Goal: Task Accomplishment & Management: Complete application form

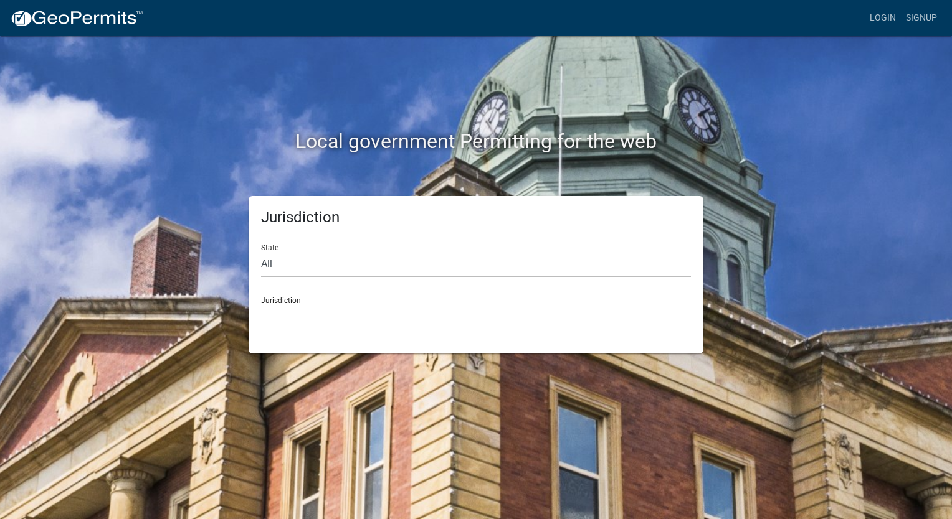
click at [341, 262] on select "All [US_STATE] [US_STATE] [US_STATE] [US_STATE] [US_STATE] [US_STATE] [US_STATE…" at bounding box center [476, 265] width 430 height 26
select select "[US_STATE]"
click at [261, 252] on select "All [US_STATE] [US_STATE] [US_STATE] [US_STATE] [US_STATE] [US_STATE] [US_STATE…" at bounding box center [476, 265] width 430 height 26
click at [303, 320] on select "City of [GEOGRAPHIC_DATA], [US_STATE] City of [GEOGRAPHIC_DATA], [US_STATE] Cit…" at bounding box center [476, 318] width 430 height 26
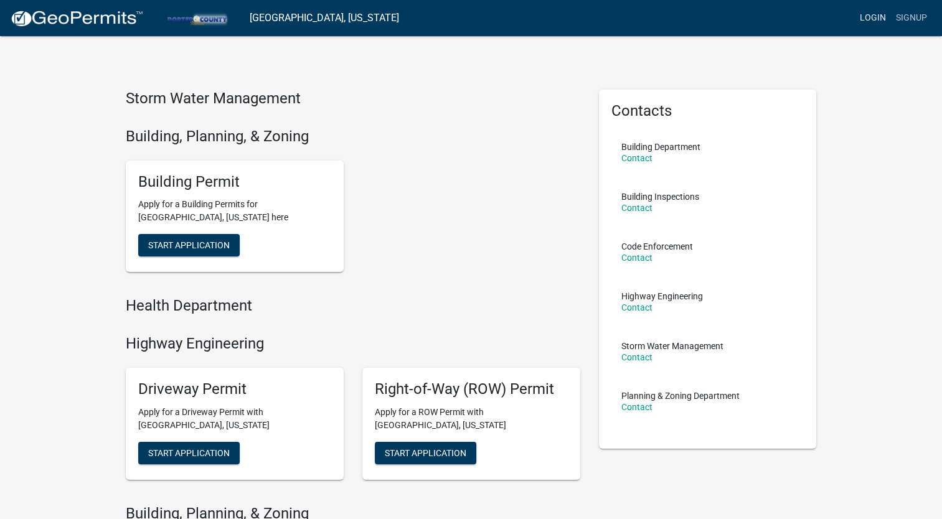
click at [871, 17] on link "Login" at bounding box center [873, 18] width 36 height 24
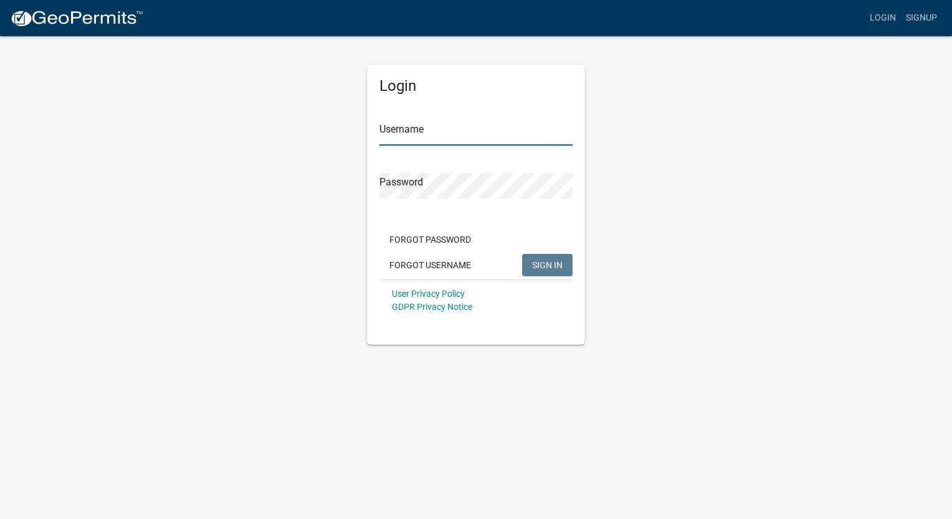
type input "Detmar Builders LLC"
click at [377, 188] on div "Login Username Detmar Builders LLC Password Forgot Password Forgot Username SIG…" at bounding box center [476, 205] width 218 height 280
click at [354, 254] on div "Login Username Detmar Builders LLC Password Forgot Password Forgot Username SIG…" at bounding box center [476, 190] width 710 height 310
click at [559, 260] on span "SIGN IN" at bounding box center [547, 265] width 31 height 10
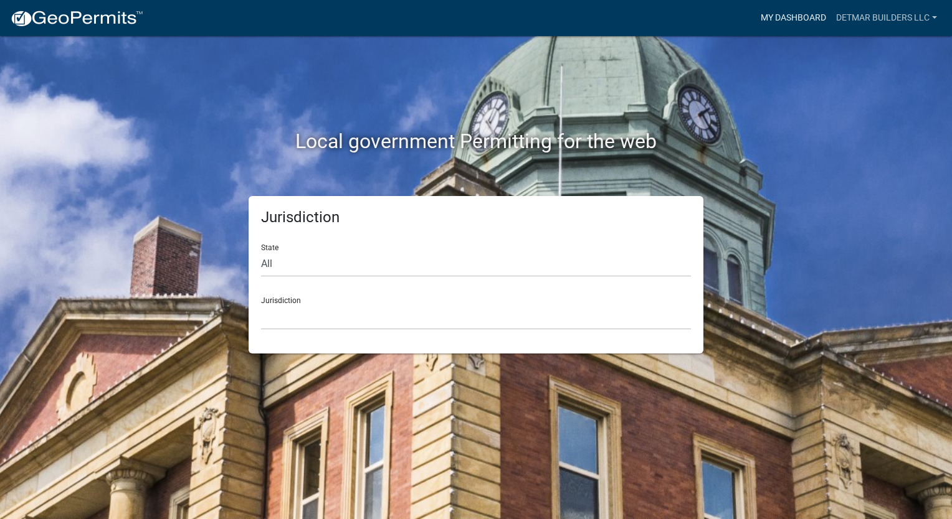
click at [783, 24] on link "My Dashboard" at bounding box center [792, 18] width 75 height 24
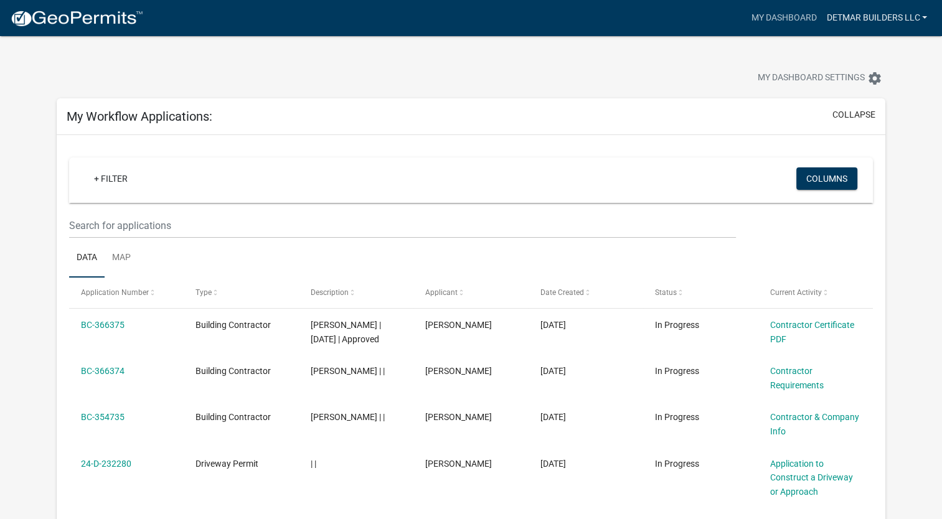
click at [913, 14] on link "Detmar Builders LLC" at bounding box center [876, 18] width 111 height 24
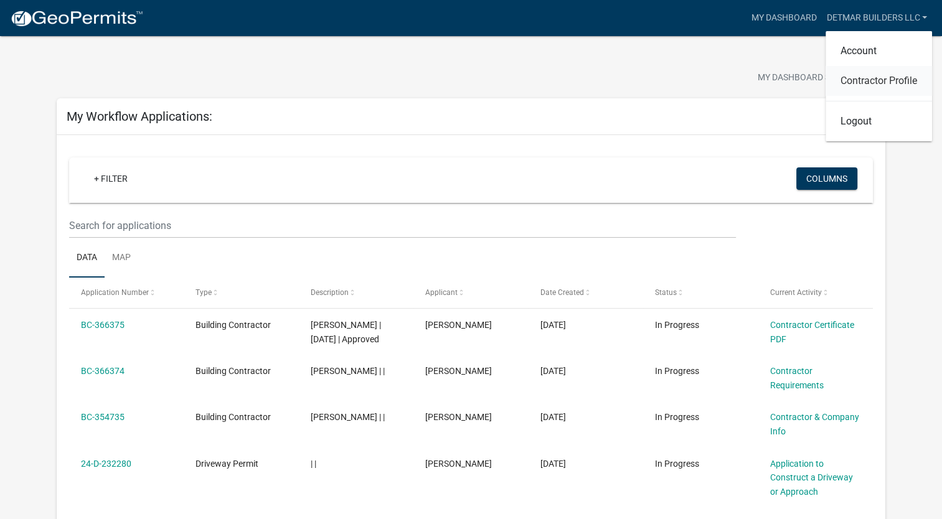
click at [890, 83] on link "Contractor Profile" at bounding box center [879, 81] width 106 height 30
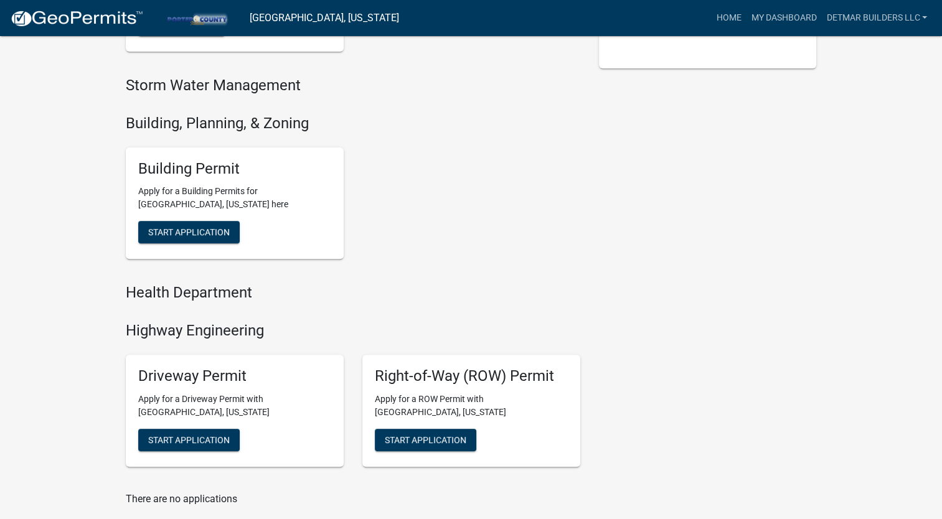
scroll to position [380, 0]
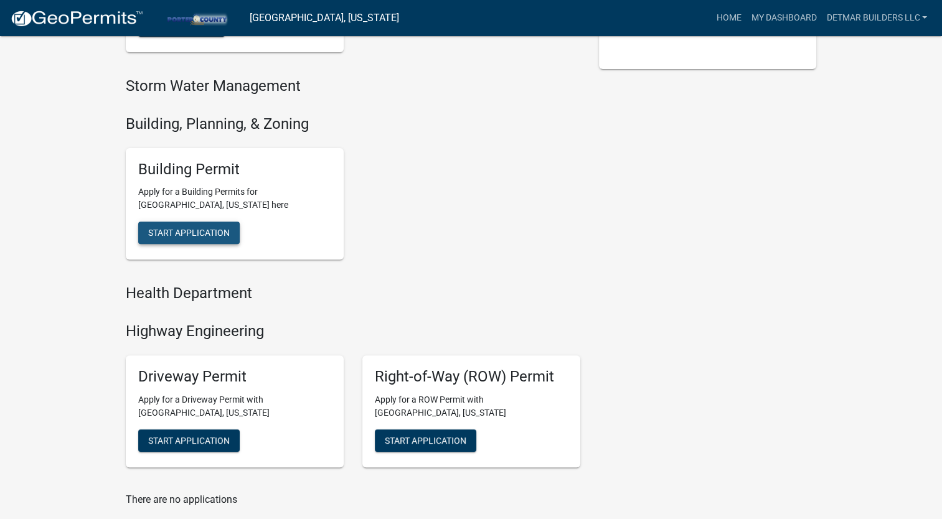
click at [189, 230] on span "Start Application" at bounding box center [189, 233] width 82 height 10
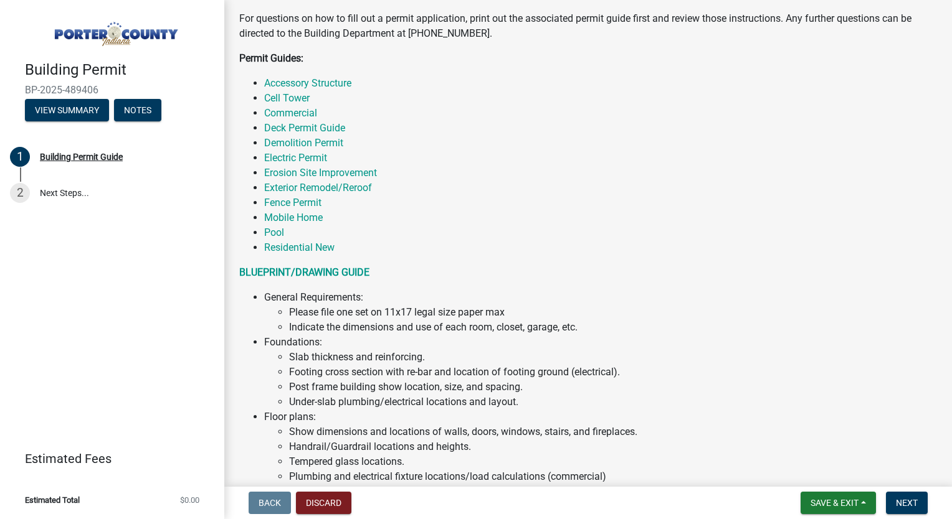
scroll to position [252, 0]
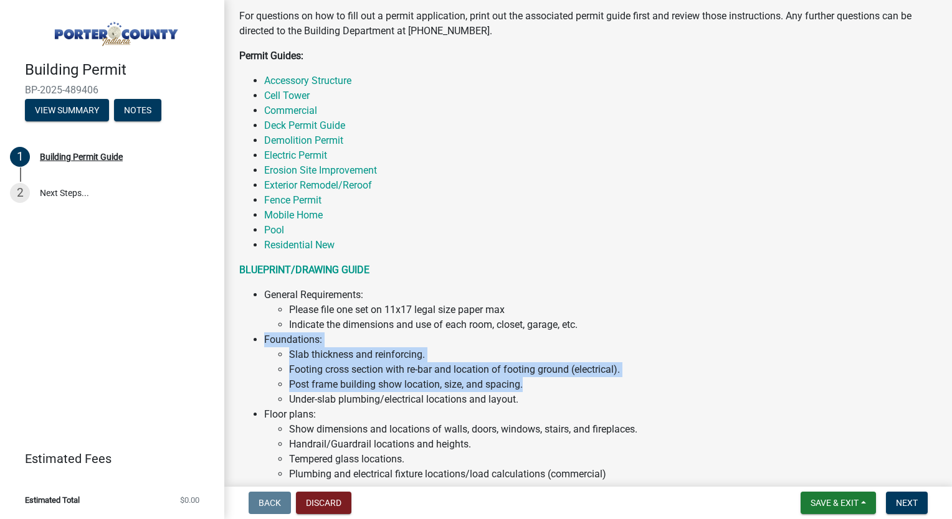
drag, startPoint x: 603, startPoint y: 322, endPoint x: 613, endPoint y: 383, distance: 61.8
click at [613, 383] on ul "General Requirements: Please file one set on 11x17 legal size paper max Indicat…" at bounding box center [588, 512] width 698 height 448
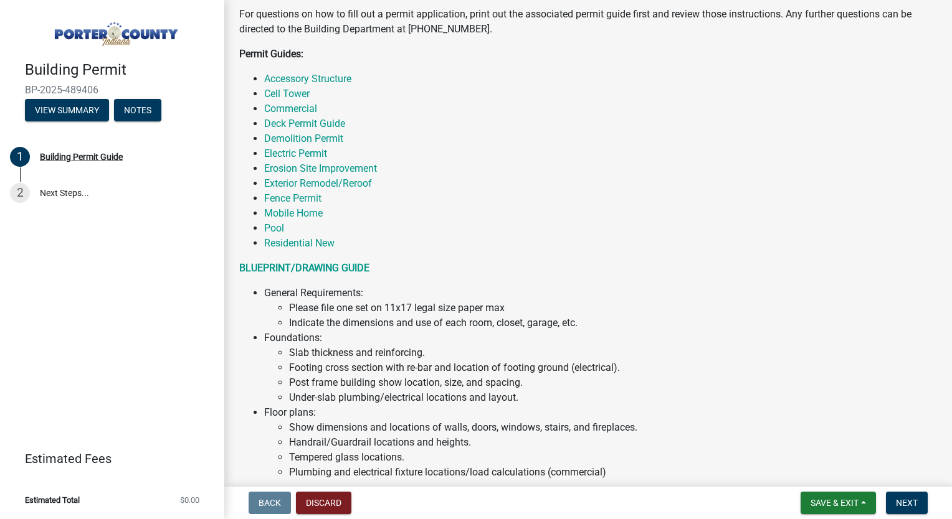
click at [585, 424] on li "Show dimensions and locations of walls, doors, windows, stairs, and fireplaces." at bounding box center [613, 427] width 648 height 15
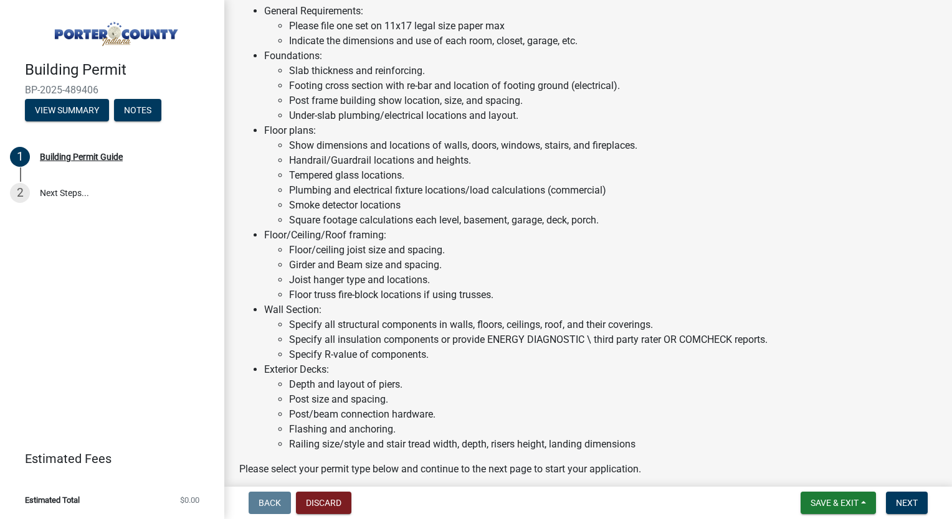
scroll to position [536, 0]
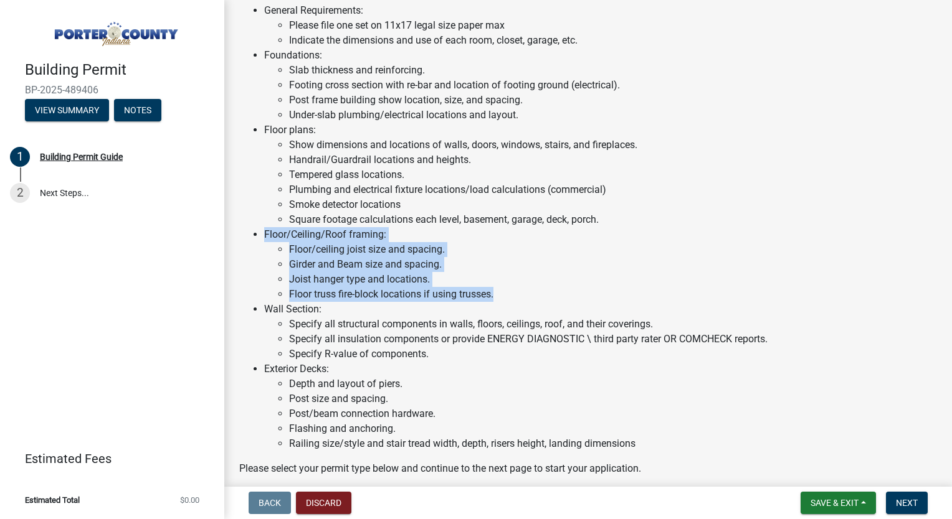
drag, startPoint x: 494, startPoint y: 293, endPoint x: 237, endPoint y: 233, distance: 264.1
click at [237, 233] on div "Welcome to the online process for a Building Permit Application in Porter Count…" at bounding box center [588, 64] width 716 height 823
drag, startPoint x: 237, startPoint y: 233, endPoint x: 240, endPoint y: 289, distance: 56.1
click at [240, 289] on ul "General Requirements: Please file one set on 11x17 legal size paper max Indicat…" at bounding box center [588, 227] width 698 height 448
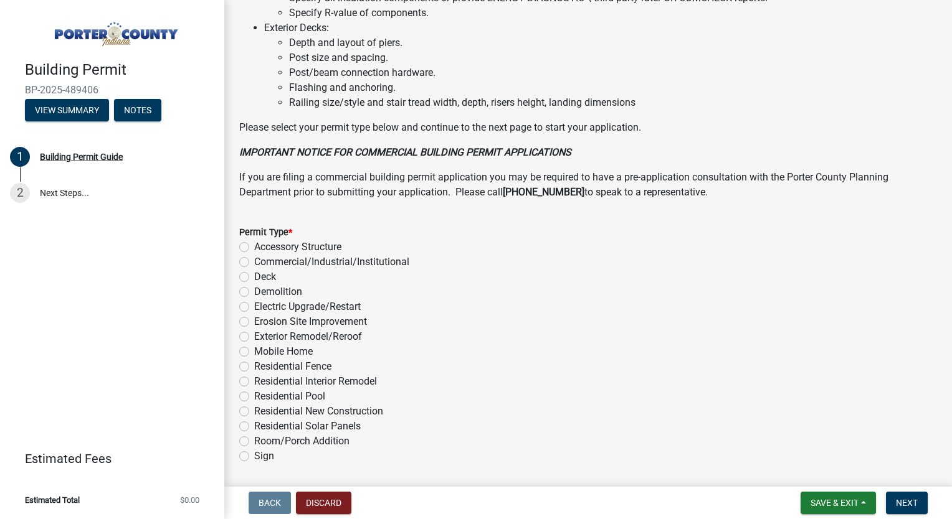
scroll to position [880, 0]
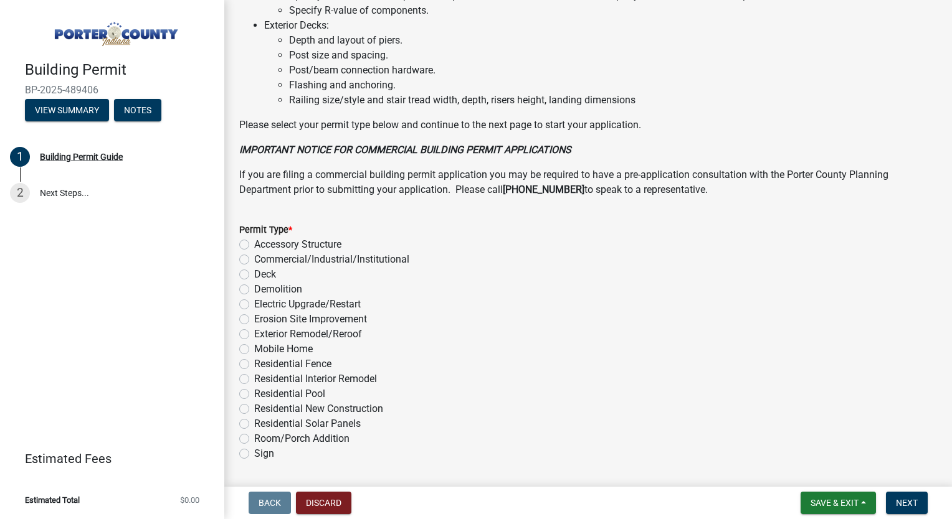
click at [526, 327] on div "Exterior Remodel/Reroof" at bounding box center [588, 334] width 698 height 15
click at [254, 375] on label "Residential Interior Remodel" at bounding box center [315, 379] width 123 height 15
click at [254, 375] on input "Residential Interior Remodel" at bounding box center [258, 376] width 8 height 8
radio input "true"
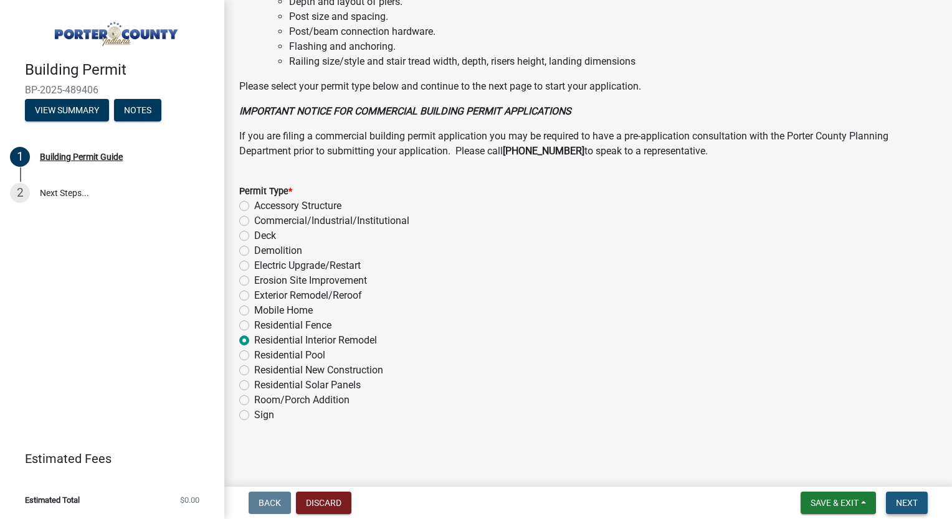
click at [899, 501] on span "Next" at bounding box center [907, 503] width 22 height 10
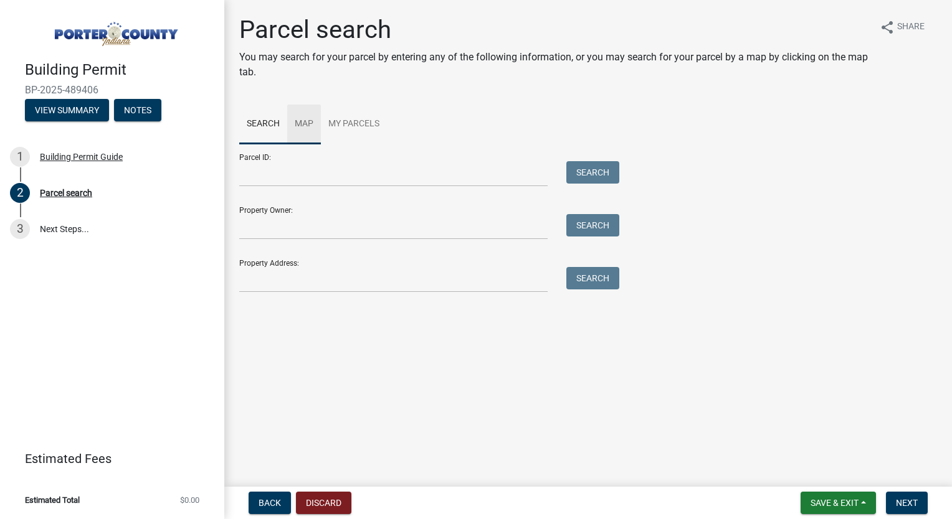
click at [299, 121] on link "Map" at bounding box center [304, 125] width 34 height 40
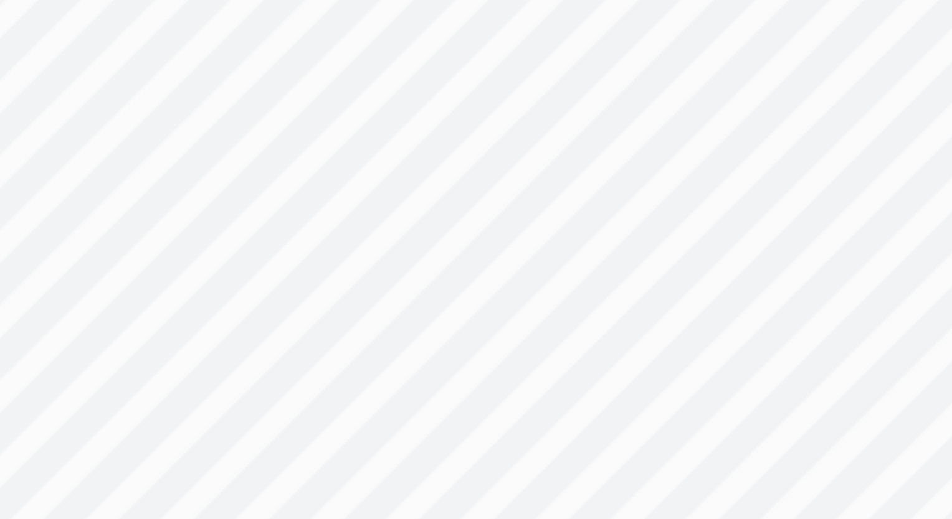
click at [528, 374] on div at bounding box center [588, 299] width 698 height 311
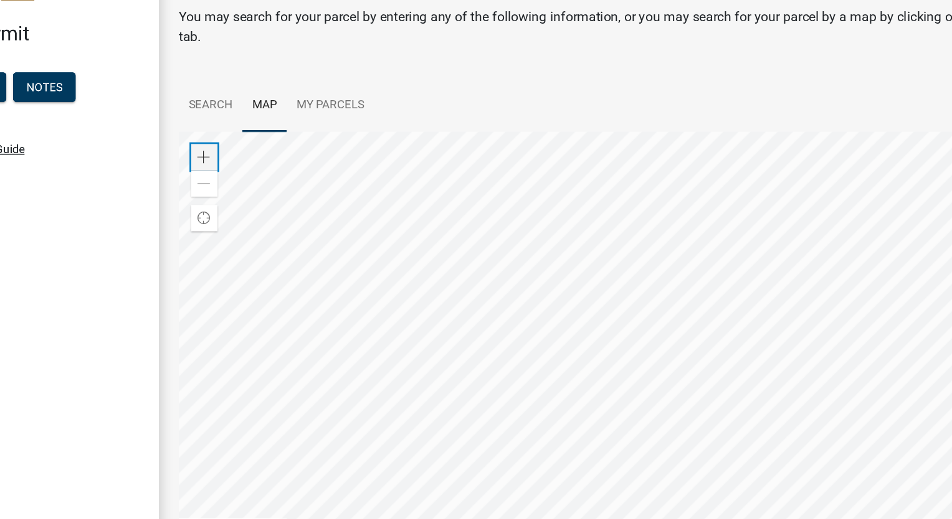
click at [258, 164] on span at bounding box center [258, 163] width 10 height 10
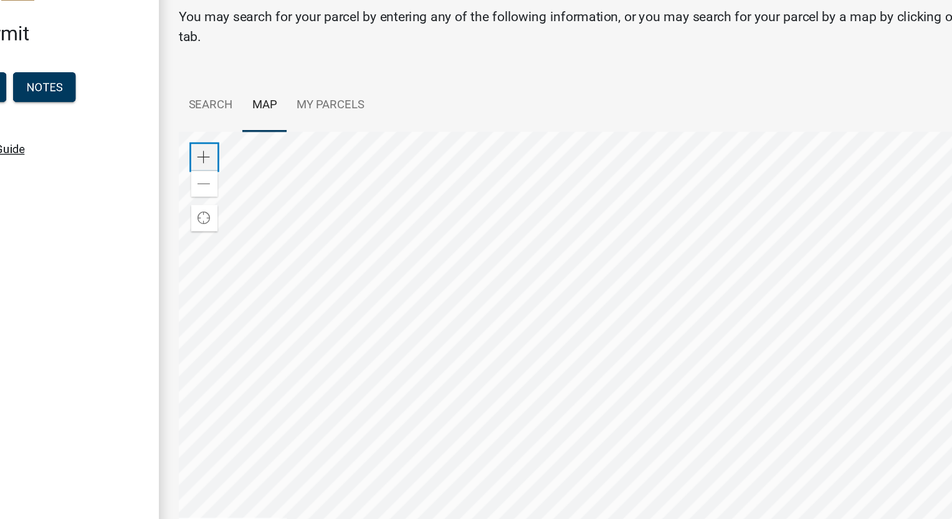
click at [258, 164] on span at bounding box center [258, 163] width 10 height 10
click at [490, 210] on div at bounding box center [588, 299] width 698 height 311
click at [261, 187] on span at bounding box center [258, 184] width 10 height 10
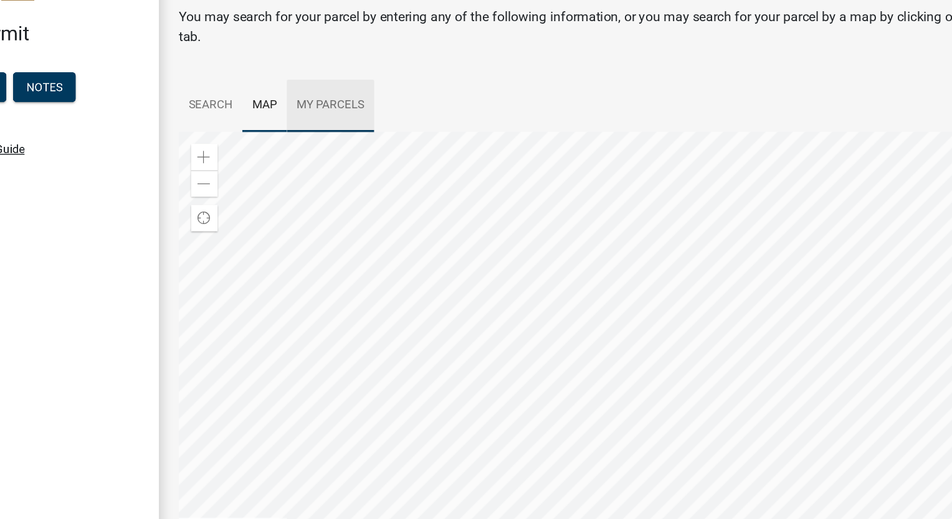
click at [355, 122] on link "My Parcels" at bounding box center [354, 125] width 66 height 40
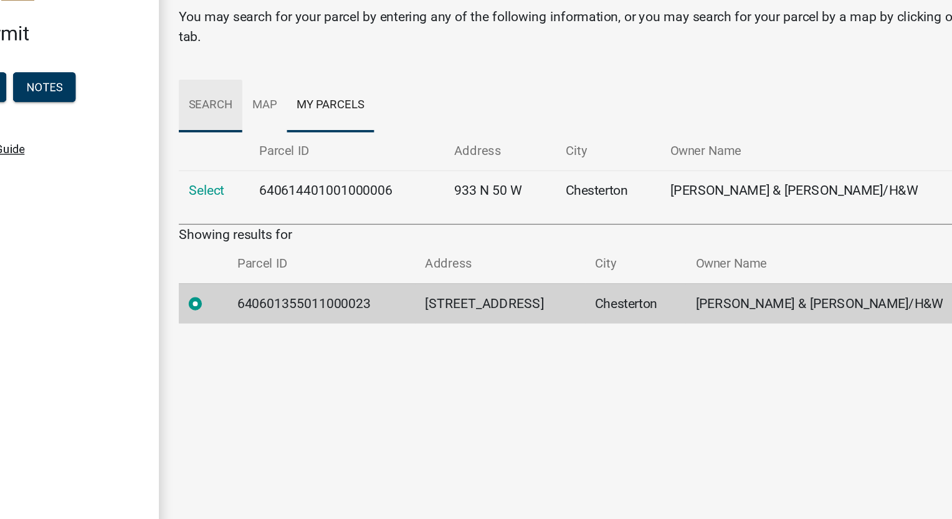
click at [265, 122] on link "Search" at bounding box center [263, 125] width 48 height 40
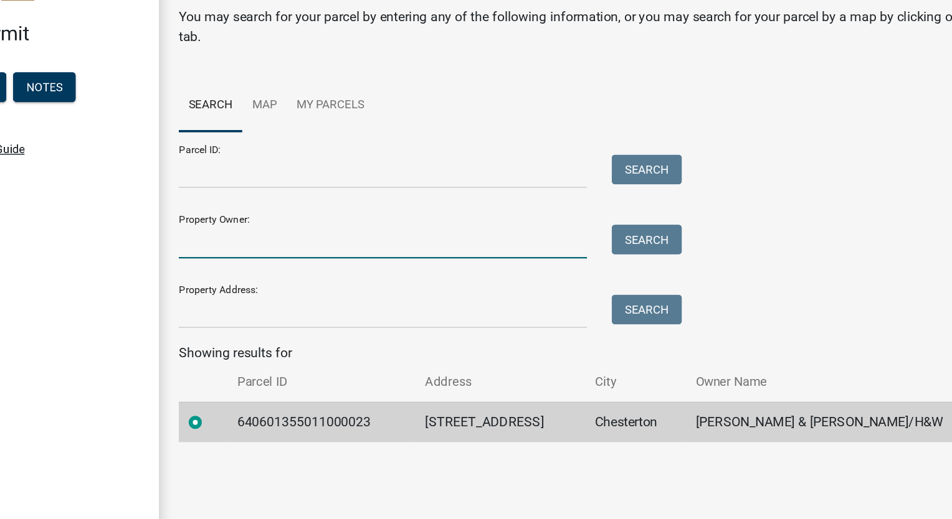
click at [290, 227] on input "Property Owner:" at bounding box center [393, 227] width 308 height 26
type input "Albert miller"
click at [577, 226] on button "Search" at bounding box center [592, 225] width 53 height 22
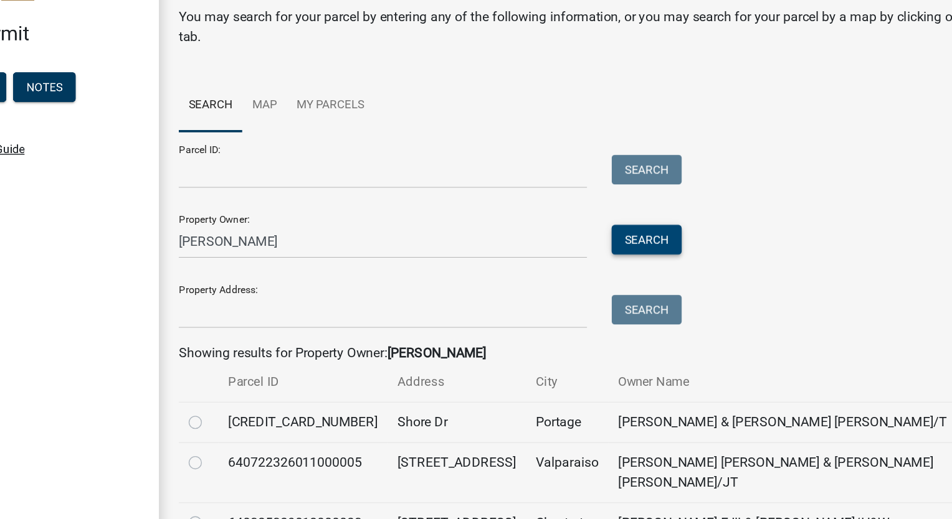
scroll to position [5, 0]
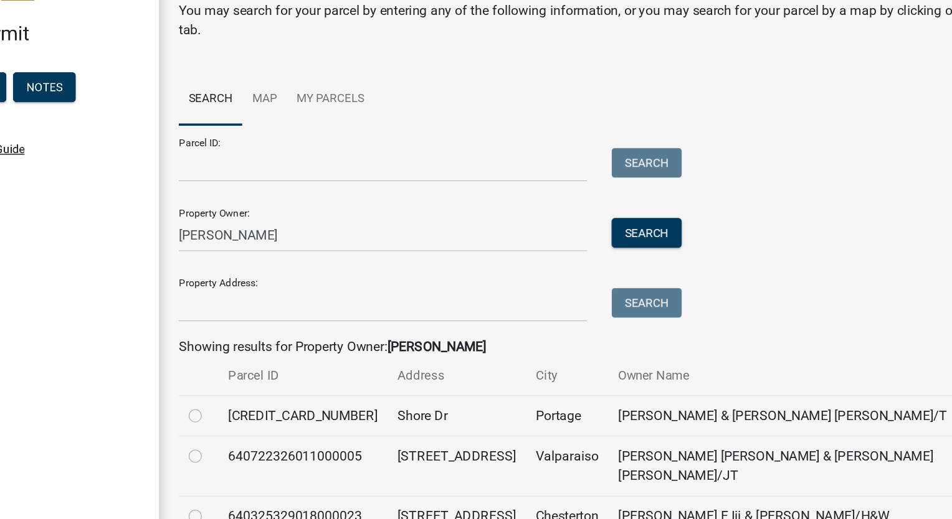
click at [262, 382] on label at bounding box center [262, 382] width 0 height 0
click at [262, 387] on input "radio" at bounding box center [266, 386] width 8 height 8
radio input "true"
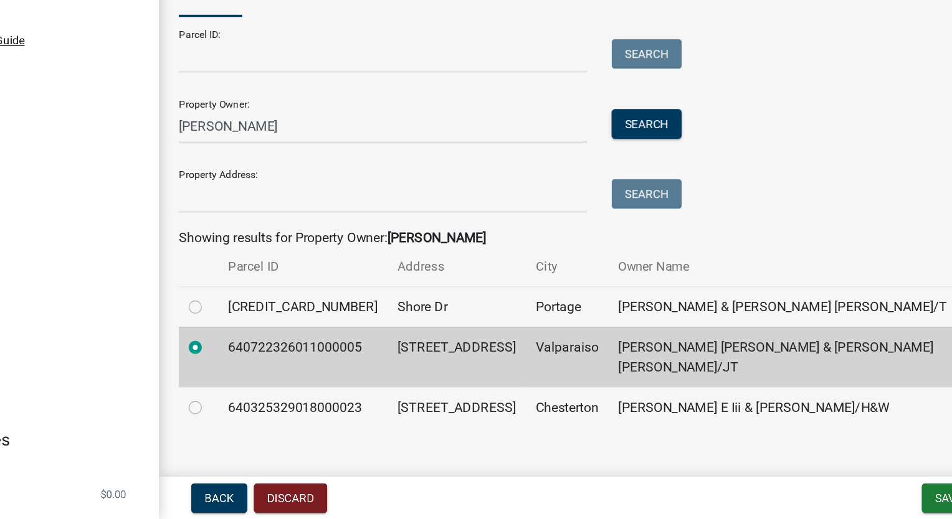
scroll to position [0, 0]
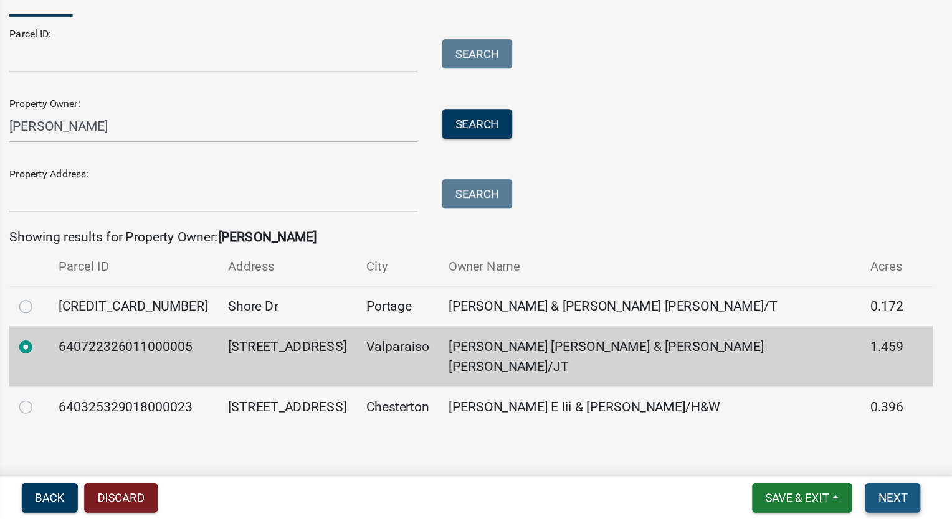
click at [907, 511] on button "Next" at bounding box center [907, 503] width 42 height 22
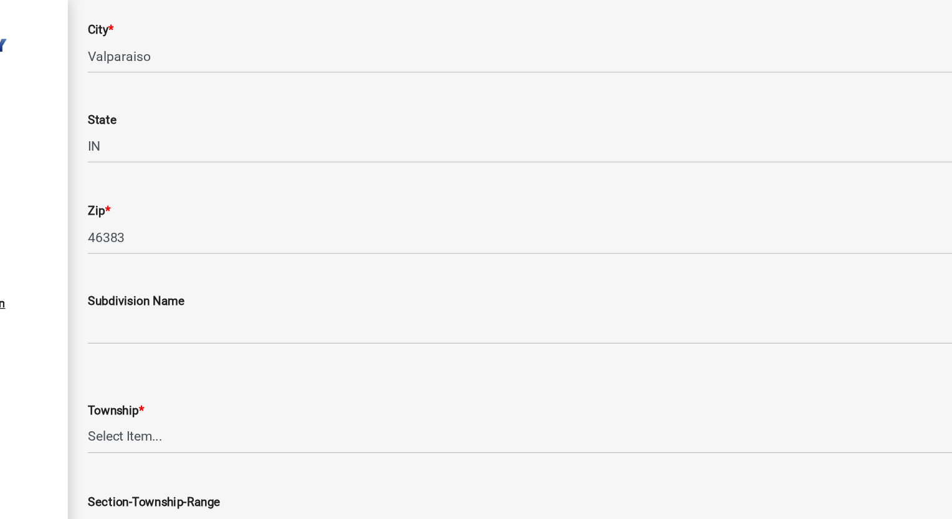
scroll to position [305, 0]
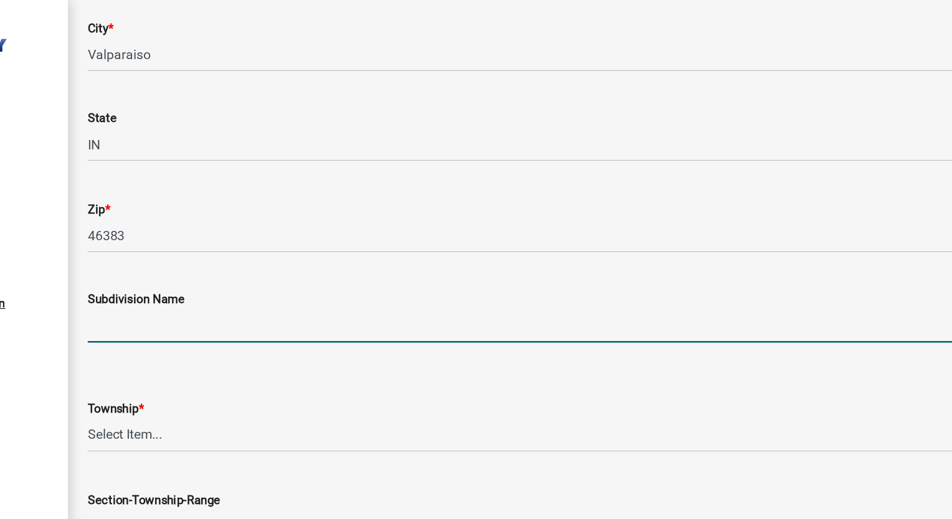
click at [324, 242] on input "Subdivision Name" at bounding box center [588, 247] width 698 height 26
type input "Stonebridge"
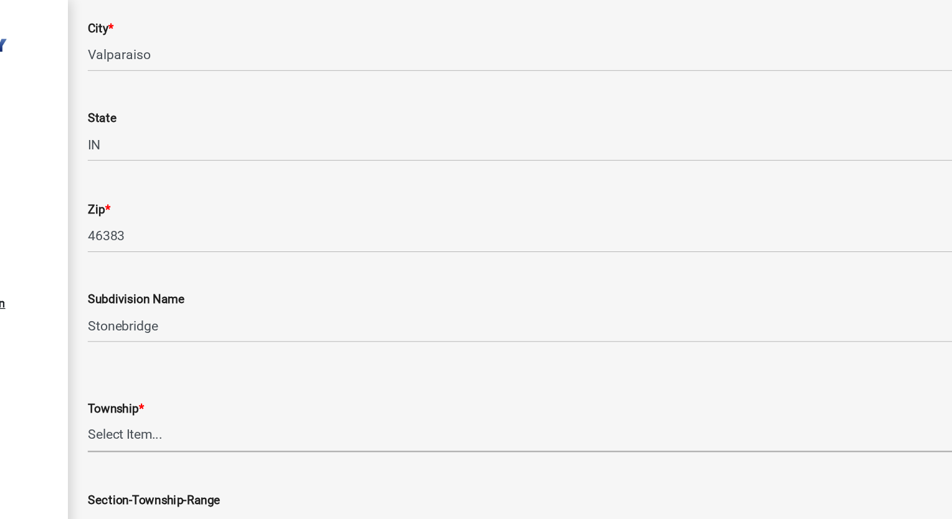
click at [286, 329] on select "Select Item... Boone Center Jackson Liberty Morgan Pine Pleasant Portage Porter…" at bounding box center [588, 329] width 698 height 26
click at [239, 316] on select "Select Item... Boone Center Jackson Liberty Morgan Pine Pleasant Portage Porter…" at bounding box center [588, 329] width 698 height 26
select select "dab8d744-4e32-40c1-942b-b7c1ea7347cb"
drag, startPoint x: 179, startPoint y: 241, endPoint x: 254, endPoint y: 291, distance: 90.3
click at [254, 291] on div "Building Permit BP-2025-489406 View Summary Notes 1 Building Permit Guide 2 Par…" at bounding box center [476, 259] width 952 height 519
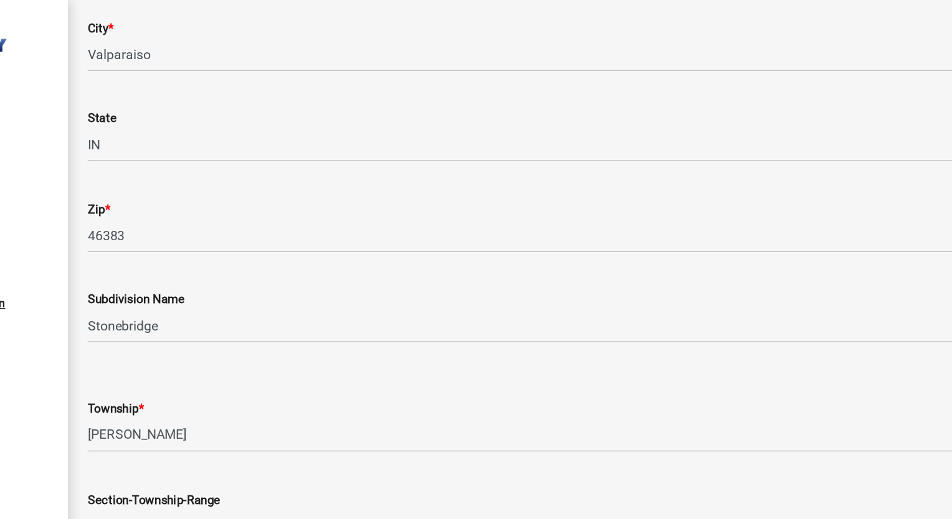
click at [254, 291] on form "Township * Select Item... Boone Center Jackson Liberty Morgan Pine Pleasant Por…" at bounding box center [588, 313] width 698 height 55
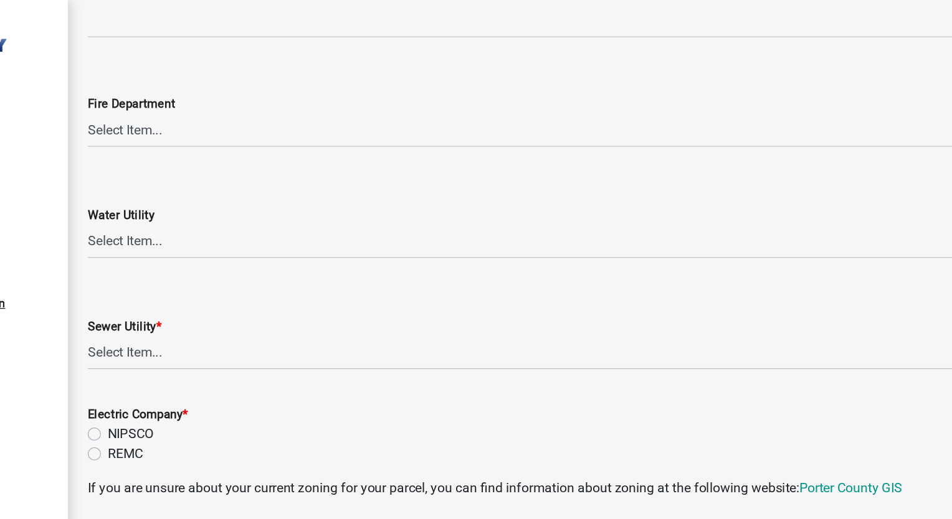
scroll to position [756, 0]
click at [254, 342] on label "REMC" at bounding box center [267, 342] width 27 height 15
click at [254, 342] on input "REMC" at bounding box center [258, 339] width 8 height 8
radio input "true"
click at [277, 264] on select "Select Item... Aqua Indiana Inc Damon Run Falling Waters Lake Eliza - LEACD Nat…" at bounding box center [588, 266] width 698 height 26
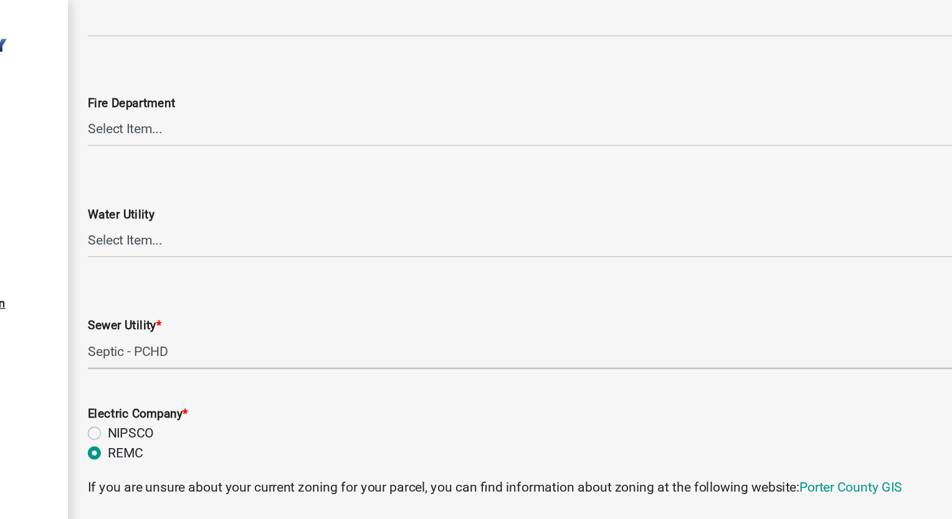
click at [239, 253] on select "Select Item... Aqua Indiana Inc Damon Run Falling Waters Lake Eliza - LEACD Nat…" at bounding box center [588, 266] width 698 height 26
select select "ea6751d4-6bf7-4a16-89ee-f7801ab82aa1"
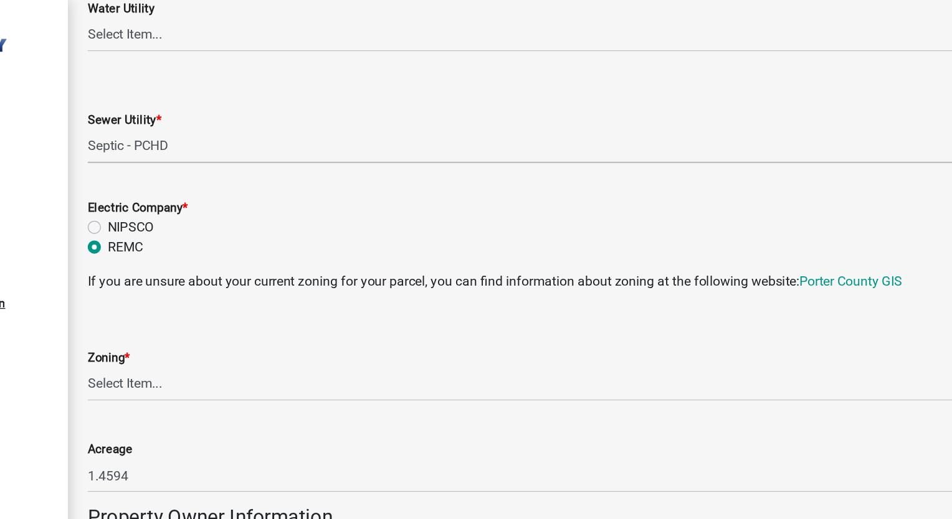
scroll to position [912, 0]
click at [286, 291] on select "Select Item... A1 A2 CH CM CN I1 I2 I3 IN MP OT P1 P2 PUD R1 R2 R3 R4 RL RR" at bounding box center [588, 291] width 698 height 26
click at [239, 278] on select "Select Item... A1 A2 CH CM CN I1 I2 I3 IN MP OT P1 P2 PUD R1 R2 R3 R4 RL RR" at bounding box center [588, 291] width 698 height 26
select select "e2d1b1d7-ccc9-456b-9e96-e16306515997"
click at [325, 230] on div "Zoning * Select Item... A1 A2 CH CM CN I1 I2 I3 IN MP OT P1 P2 PUD R1 R2 R3 R4 …" at bounding box center [588, 266] width 698 height 73
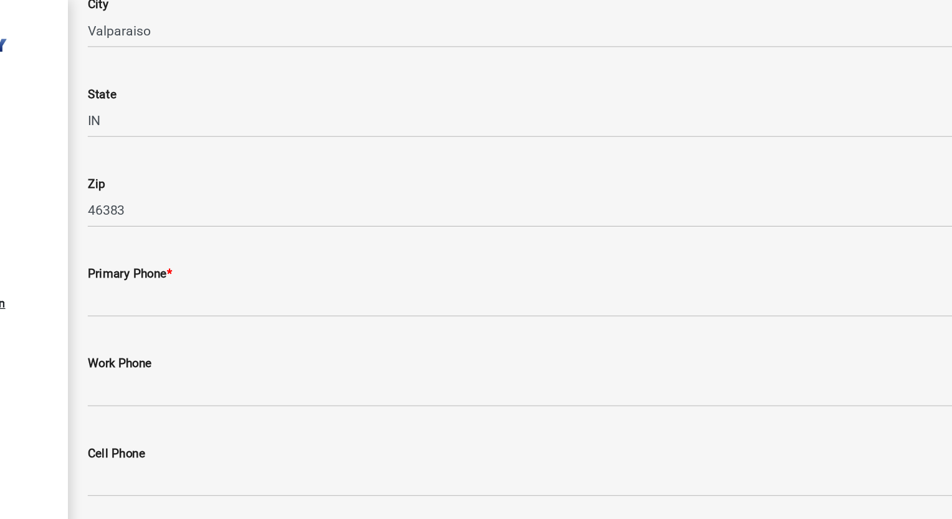
scroll to position [1481, 0]
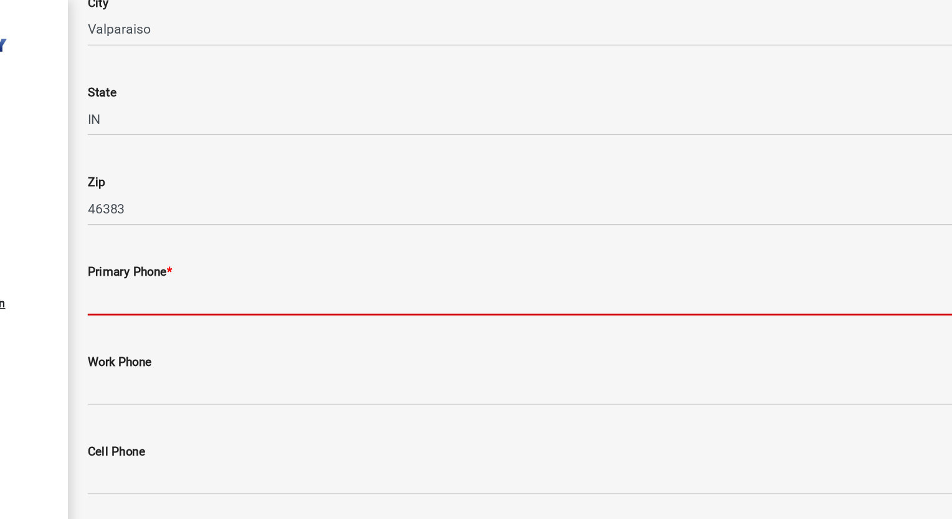
click at [313, 229] on input "Primary Phone *" at bounding box center [588, 226] width 698 height 26
type input "2199213210"
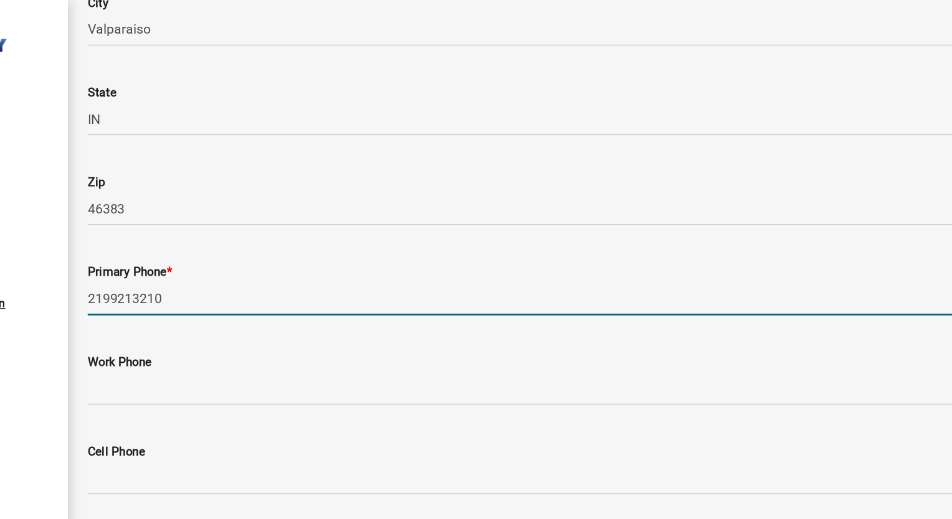
click at [316, 259] on div "Work Phone" at bounding box center [588, 277] width 698 height 58
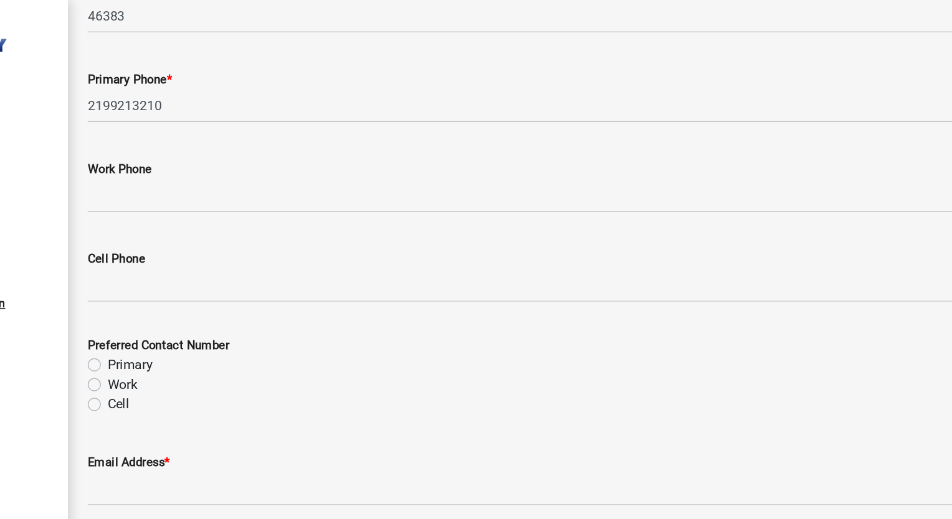
scroll to position [1646, 0]
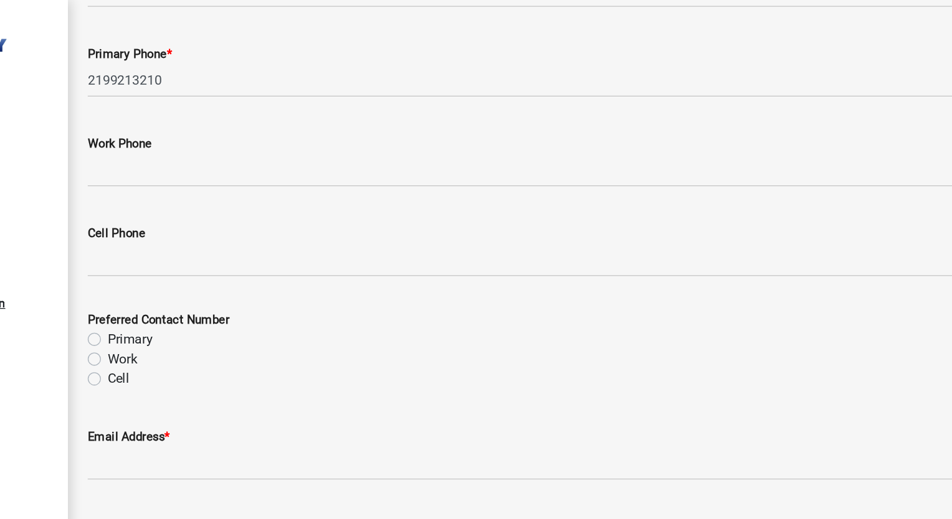
click at [254, 285] on label "Cell" at bounding box center [262, 286] width 16 height 15
click at [254, 285] on input "Cell" at bounding box center [258, 283] width 8 height 8
radio input "true"
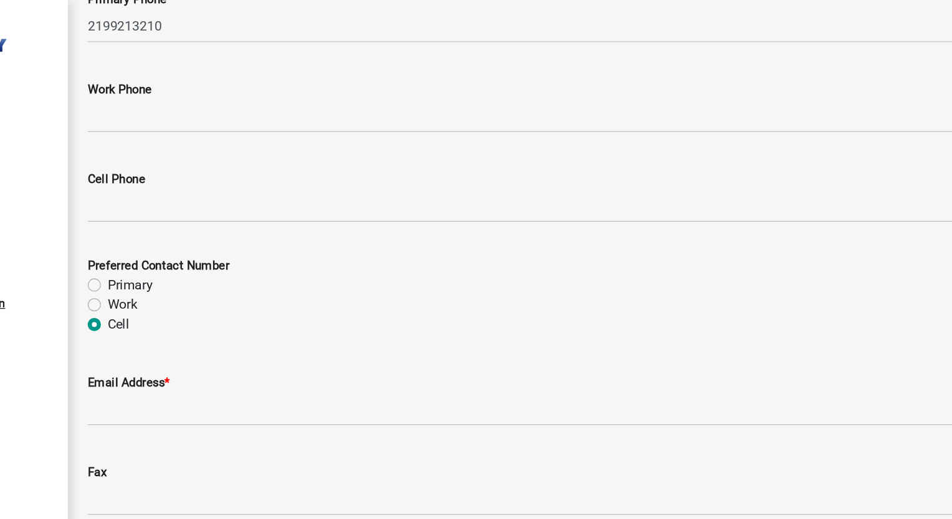
scroll to position [1690, 0]
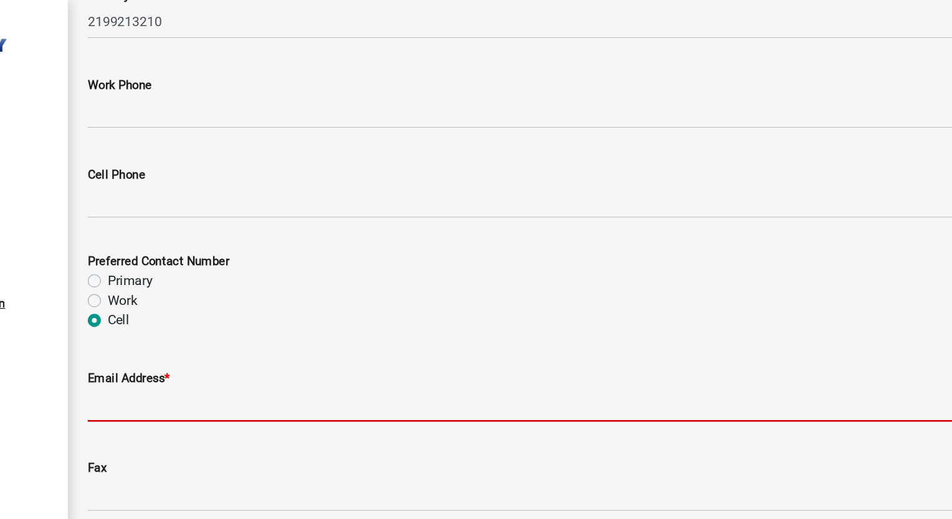
click at [310, 303] on input "Email Address *" at bounding box center [588, 306] width 698 height 26
type input "[EMAIL_ADDRESS][DOMAIN_NAME]"
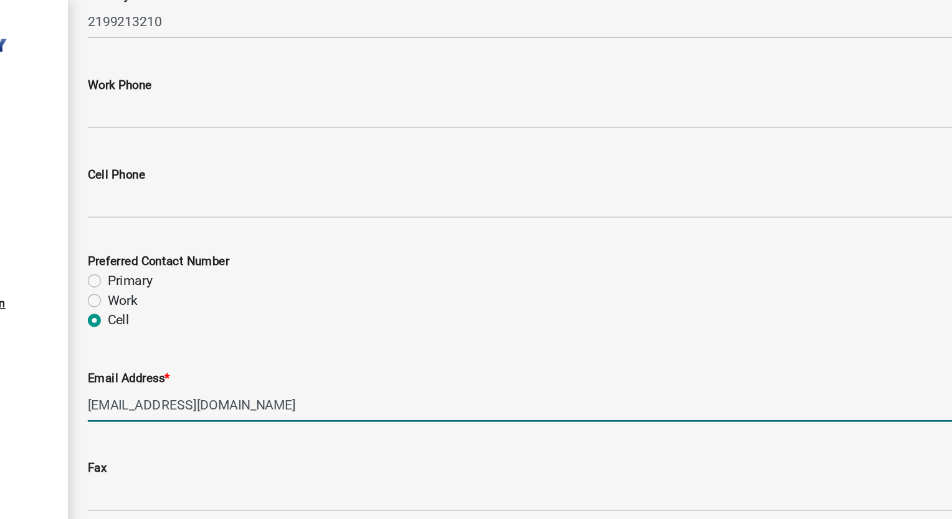
click at [476, 252] on wm-data-entity-input "Preferred Contact Number Primary Work Cell" at bounding box center [588, 218] width 698 height 86
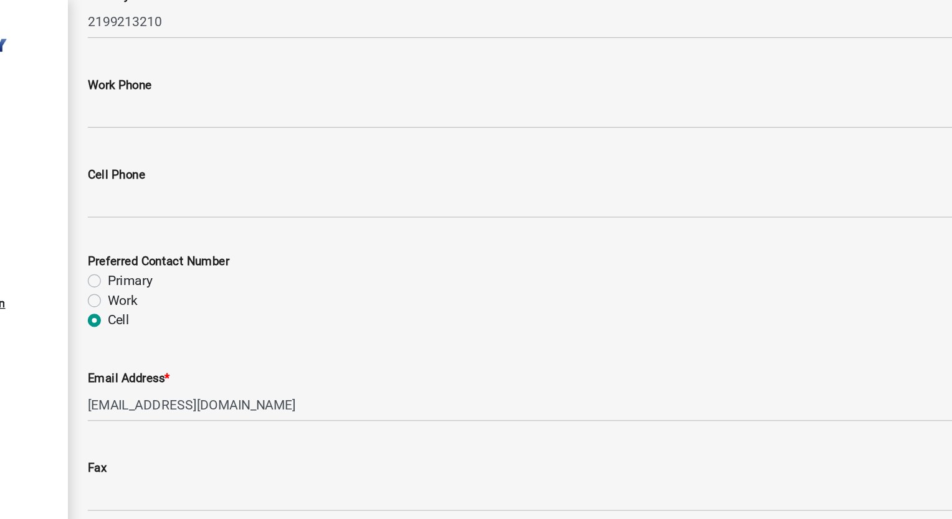
scroll to position [1810, 0]
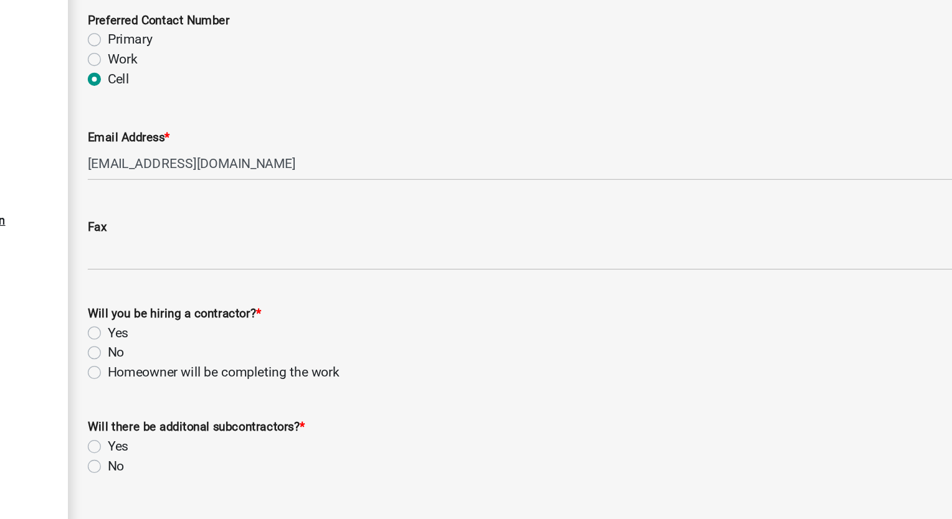
click at [254, 314] on label "Yes" at bounding box center [262, 314] width 16 height 15
click at [254, 314] on input "Yes" at bounding box center [258, 311] width 8 height 8
radio input "true"
click at [254, 398] on label "Yes" at bounding box center [262, 400] width 16 height 15
click at [254, 398] on input "Yes" at bounding box center [258, 397] width 8 height 8
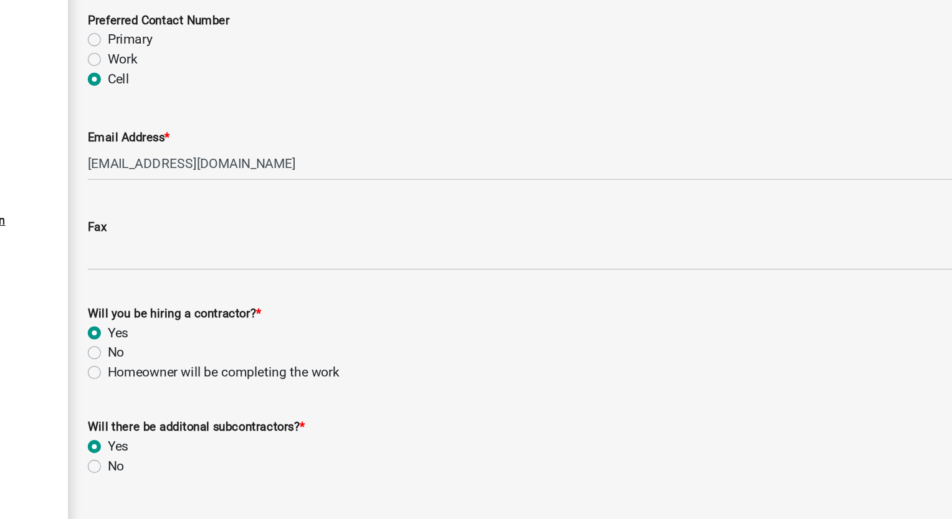
radio input "true"
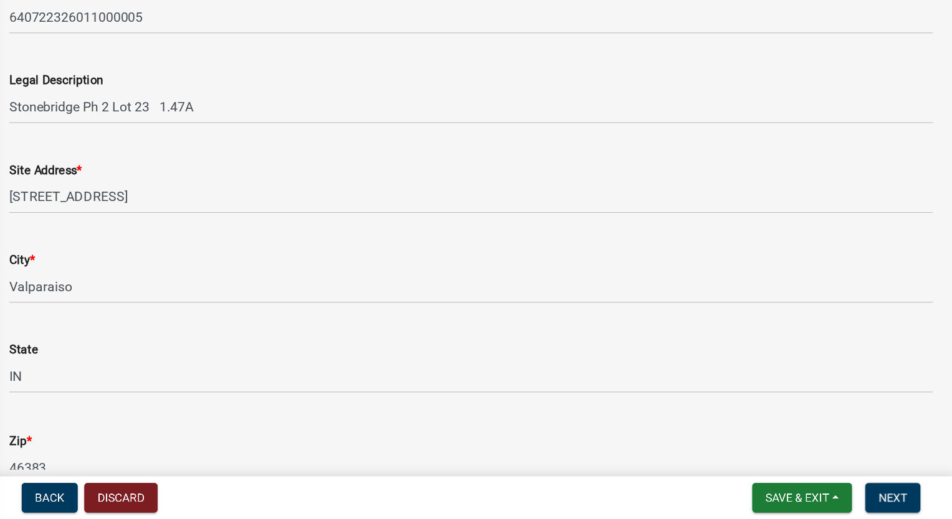
scroll to position [0, 0]
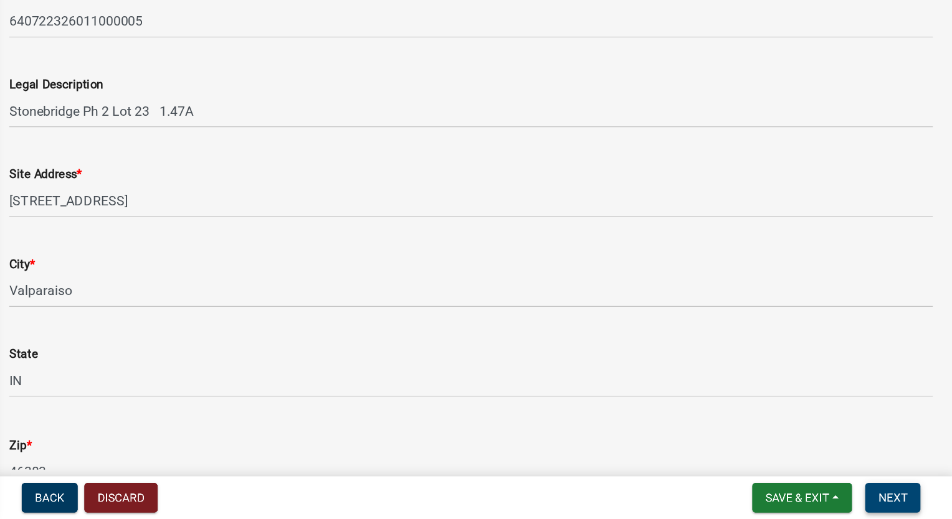
click at [909, 506] on span "Next" at bounding box center [907, 503] width 22 height 10
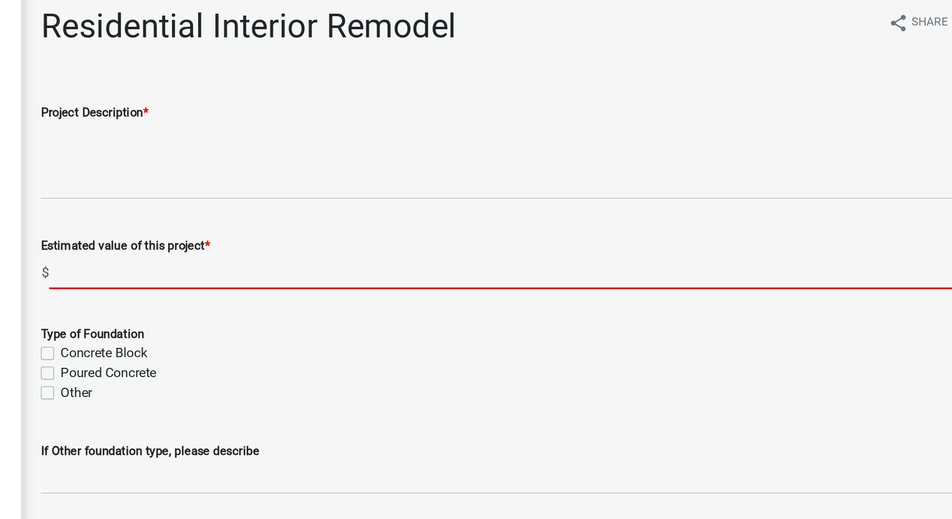
click at [343, 212] on input "text" at bounding box center [590, 216] width 691 height 26
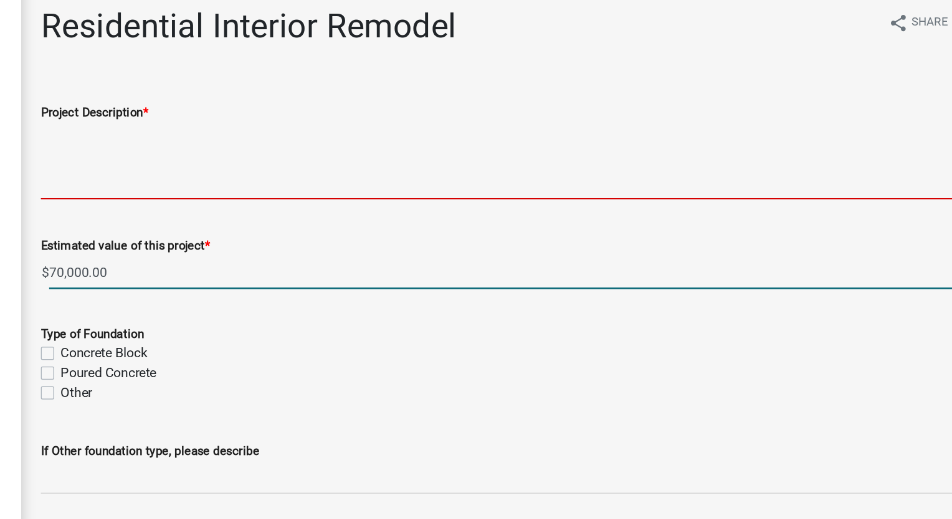
type input "70000"
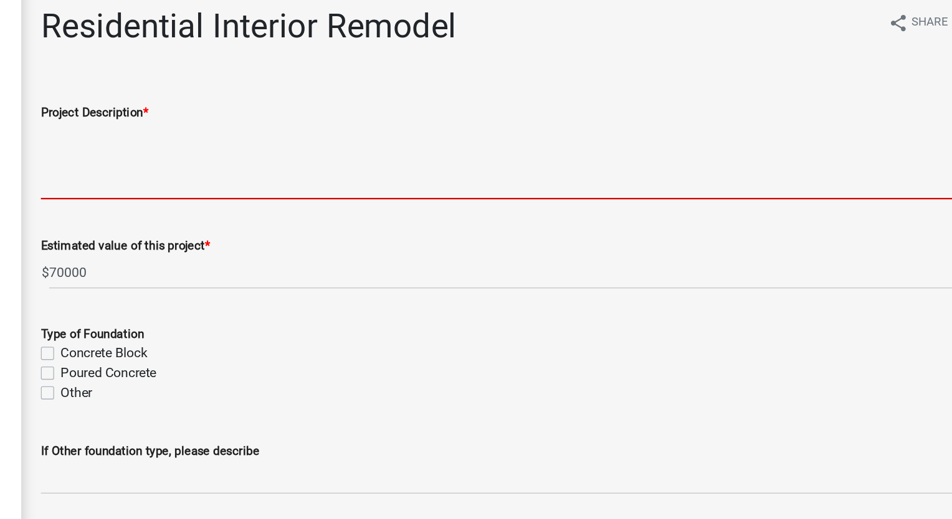
click at [275, 113] on textarea "Project Description *" at bounding box center [588, 131] width 698 height 59
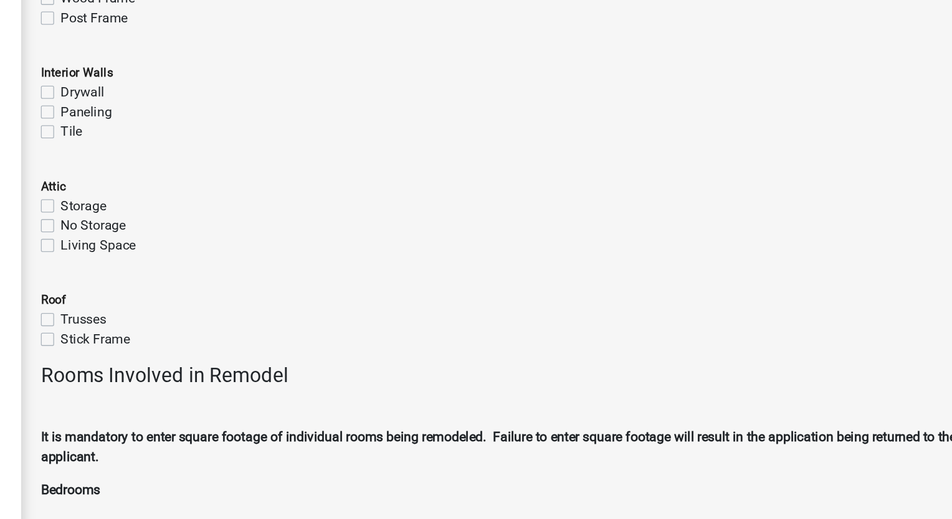
scroll to position [438, 0]
type textarea "We are turning the attic space above the garage into a conditioned "toy room" a…"
click at [254, 196] on label "Living Space" at bounding box center [282, 194] width 57 height 15
click at [254, 195] on input "Living Space" at bounding box center [258, 191] width 8 height 8
checkbox input "true"
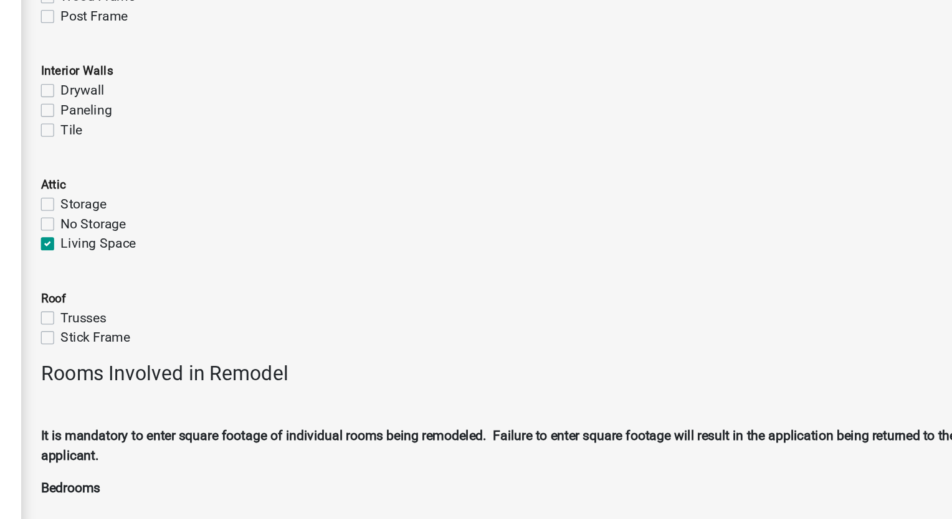
checkbox input "false"
checkbox input "true"
click at [415, 200] on div "Living Space" at bounding box center [588, 194] width 698 height 15
click at [254, 266] on label "Stick Frame" at bounding box center [280, 265] width 52 height 15
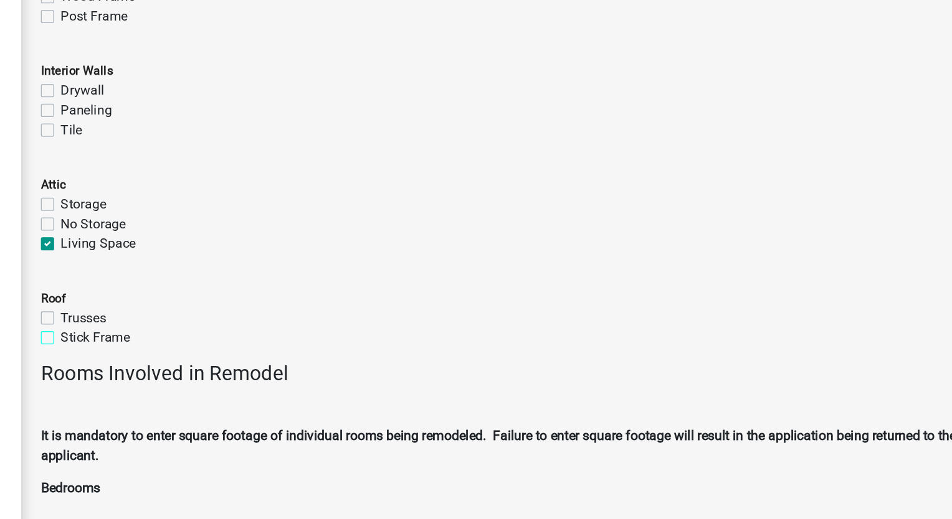
click at [254, 266] on input "Stick Frame" at bounding box center [258, 262] width 8 height 8
checkbox input "true"
checkbox input "false"
checkbox input "true"
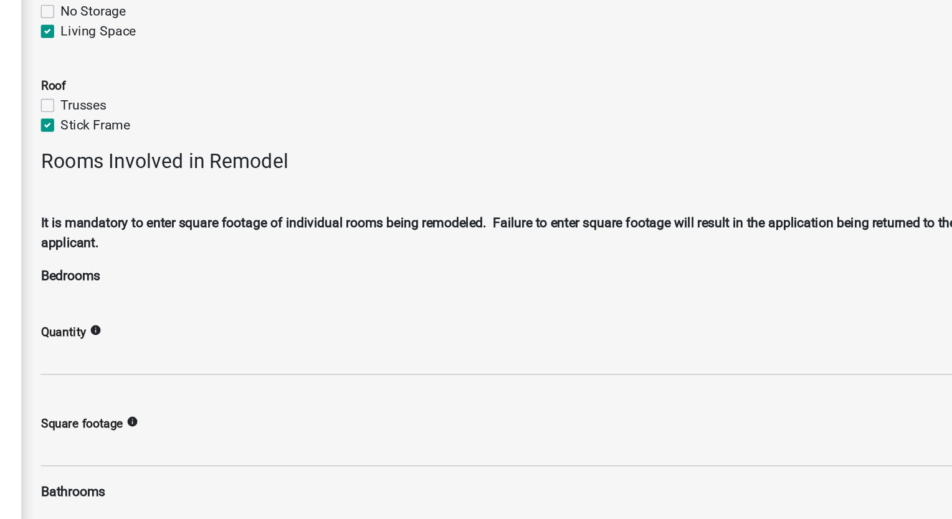
scroll to position [610, 0]
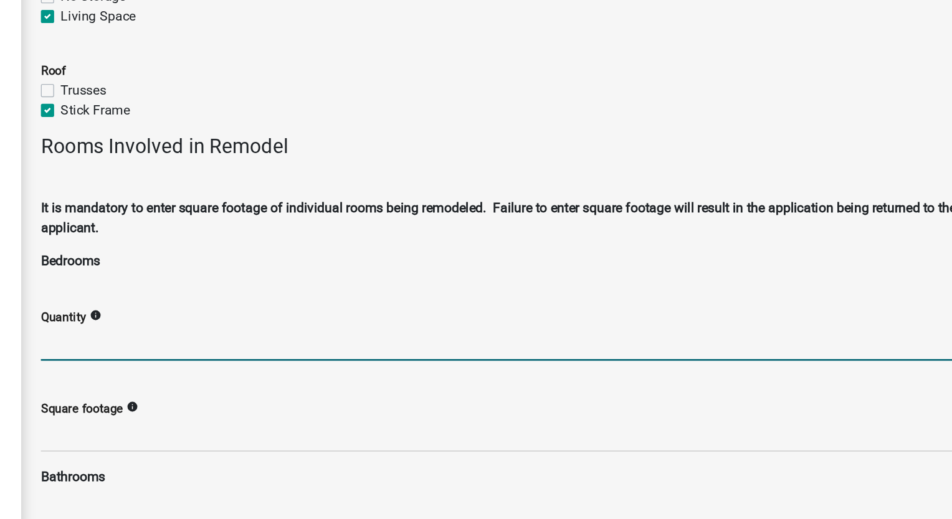
click at [275, 273] on input "text" at bounding box center [588, 270] width 698 height 26
type input "0"
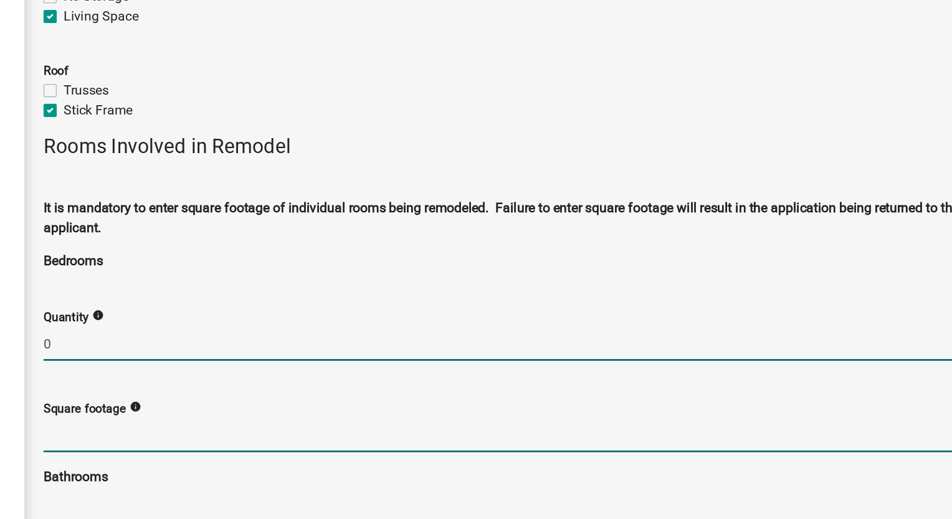
click at [275, 337] on input "text" at bounding box center [588, 339] width 698 height 26
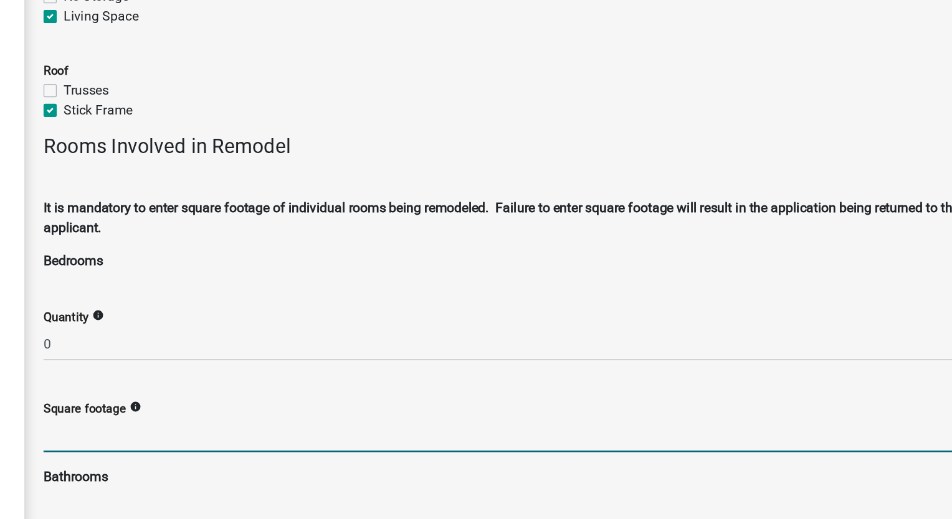
click at [292, 333] on input "text" at bounding box center [588, 339] width 698 height 26
type input "300"
click at [305, 318] on icon "info" at bounding box center [308, 317] width 9 height 9
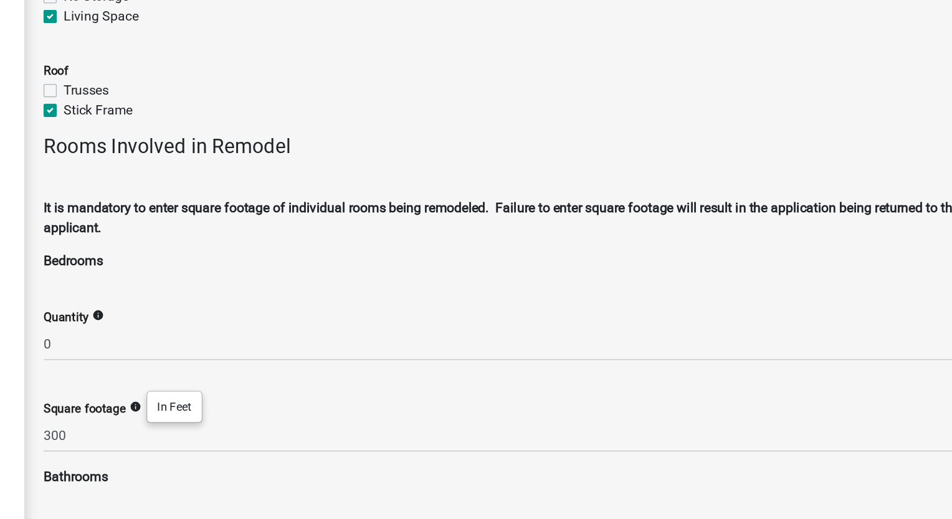
click at [410, 303] on div "Square footage info 300" at bounding box center [588, 323] width 698 height 58
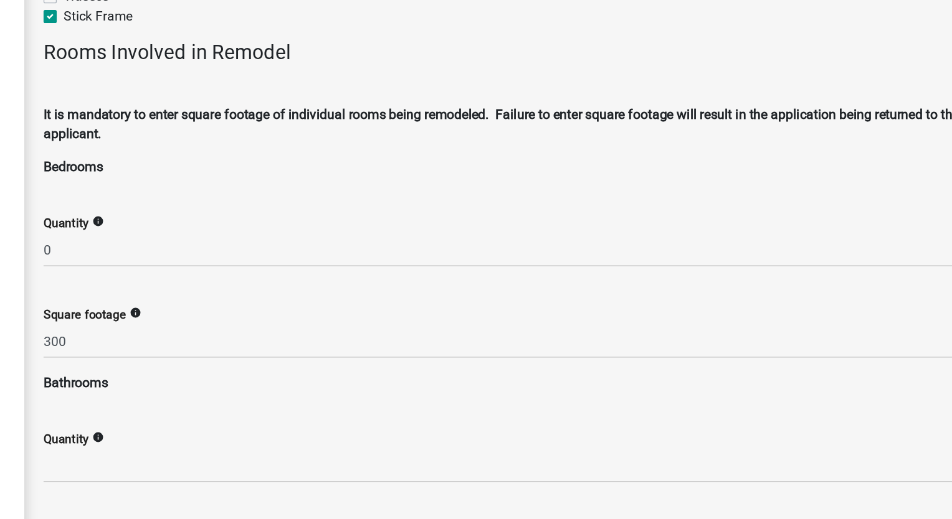
click at [278, 318] on div "Quantity info" at bounding box center [588, 346] width 698 height 58
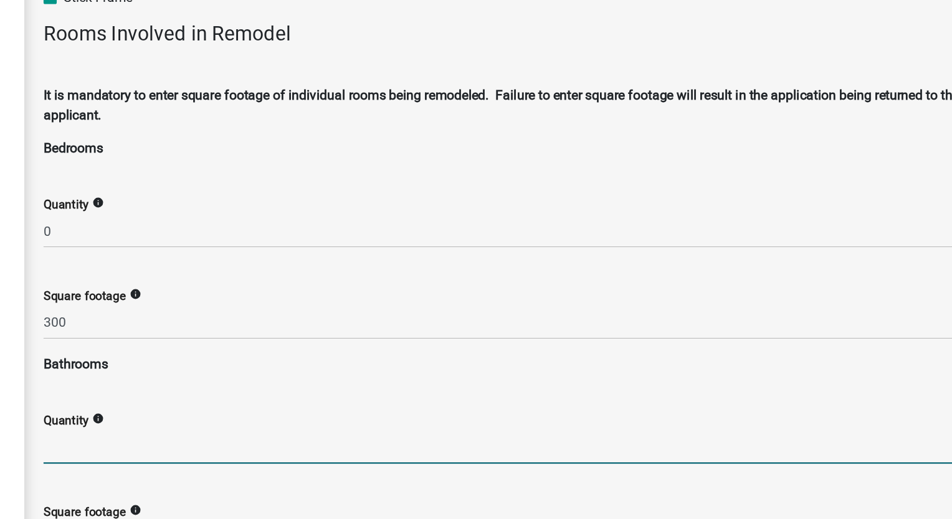
click at [276, 343] on input "text" at bounding box center [588, 348] width 698 height 26
type input "0"
click at [282, 325] on icon "info" at bounding box center [280, 326] width 9 height 9
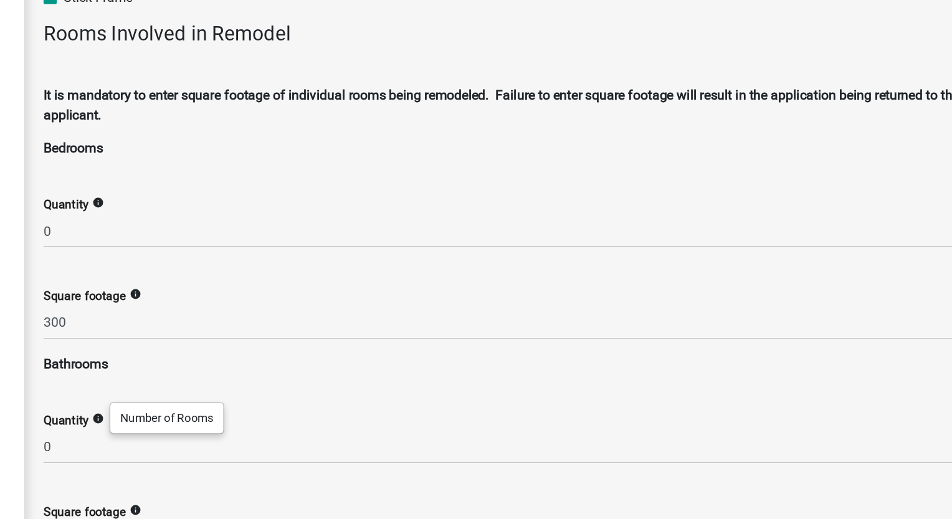
click at [410, 303] on div "Quantity info 0" at bounding box center [588, 332] width 698 height 58
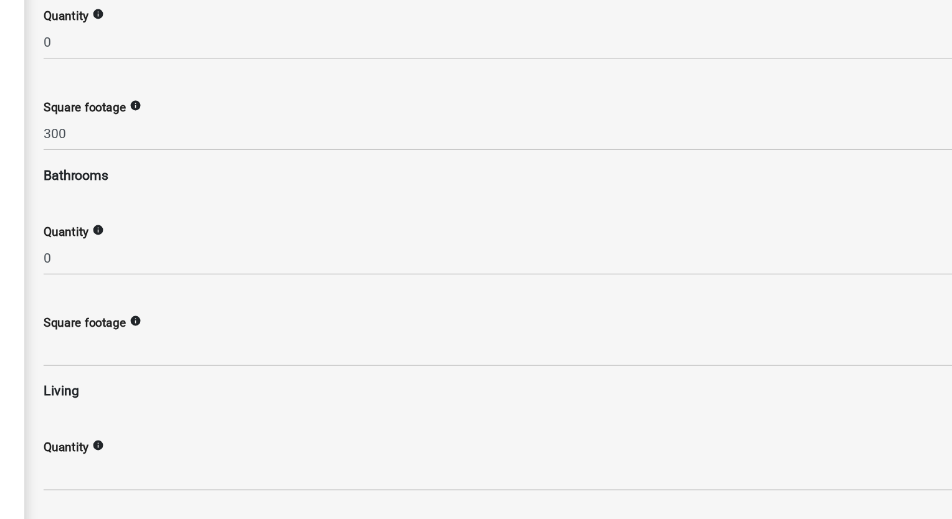
scroll to position [839, 0]
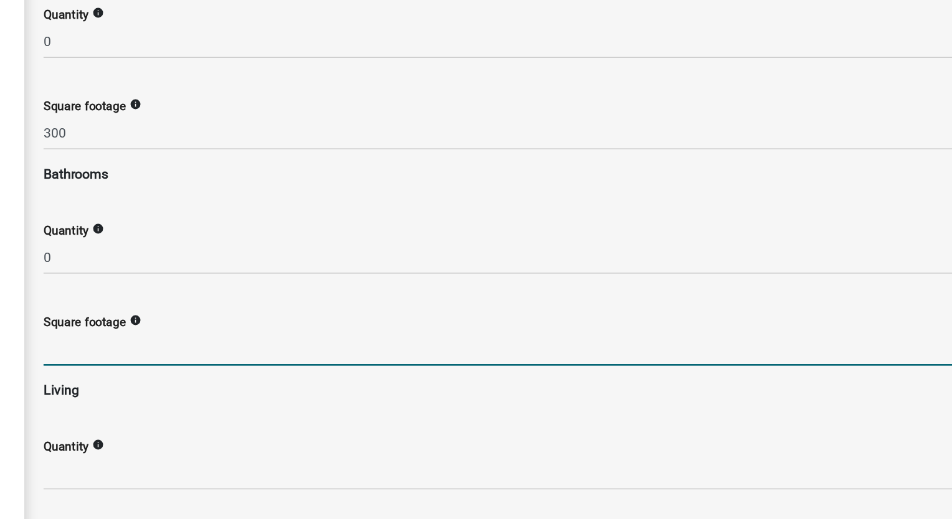
click at [305, 275] on input "text" at bounding box center [588, 274] width 698 height 26
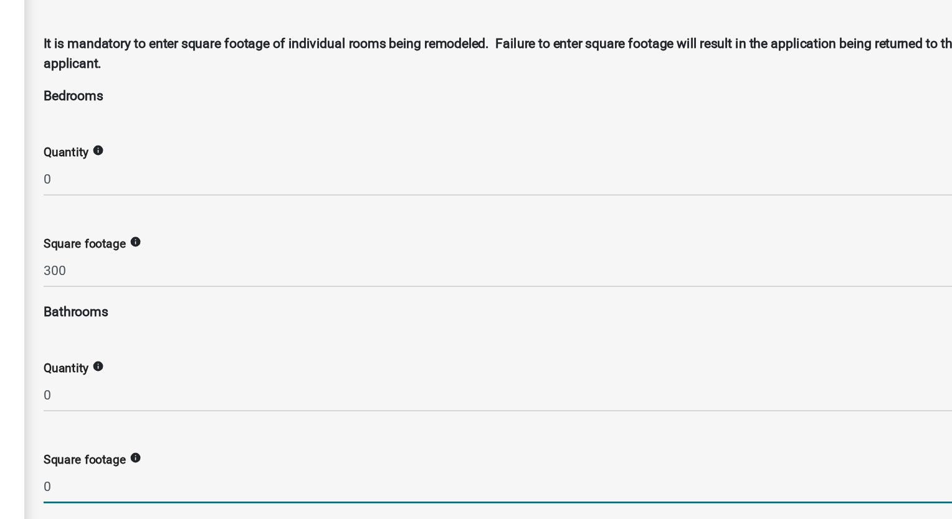
scroll to position [734, 0]
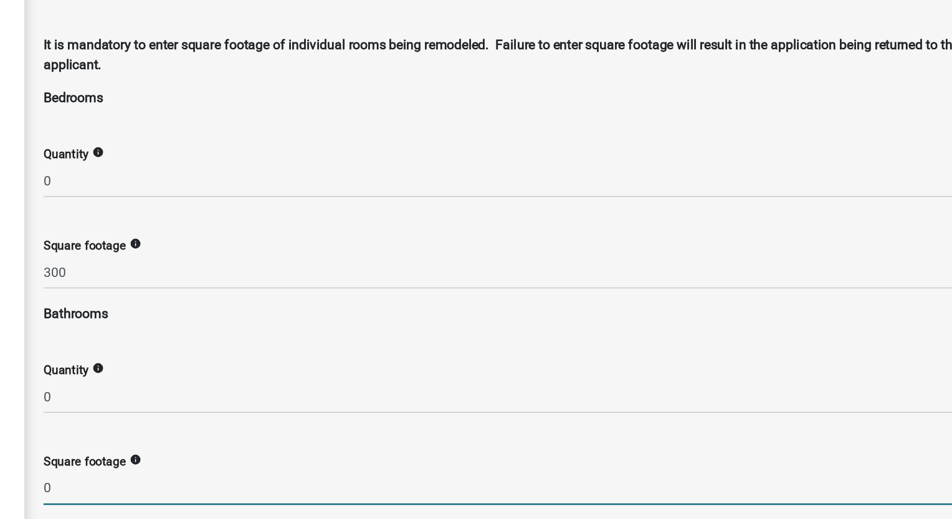
type input "0"
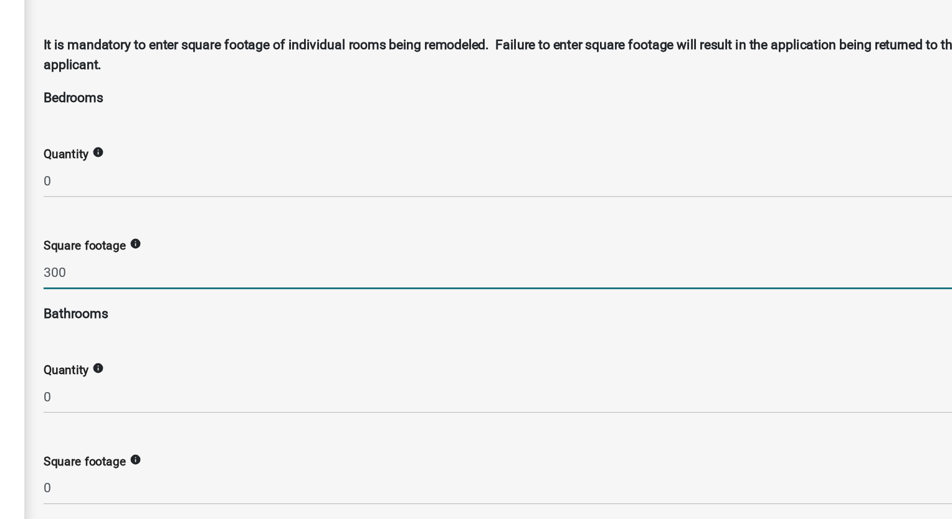
click at [278, 215] on input "300" at bounding box center [588, 216] width 698 height 26
type input "3"
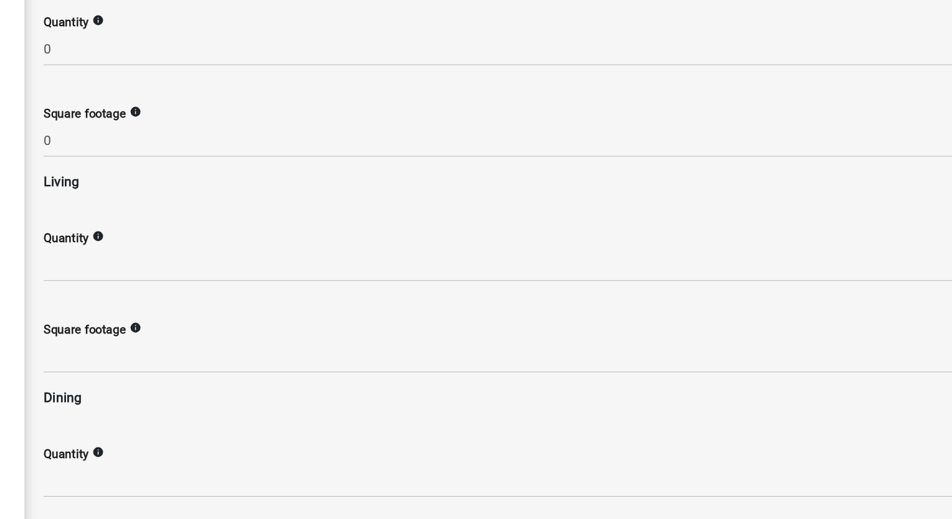
scroll to position [997, 0]
type input "0"
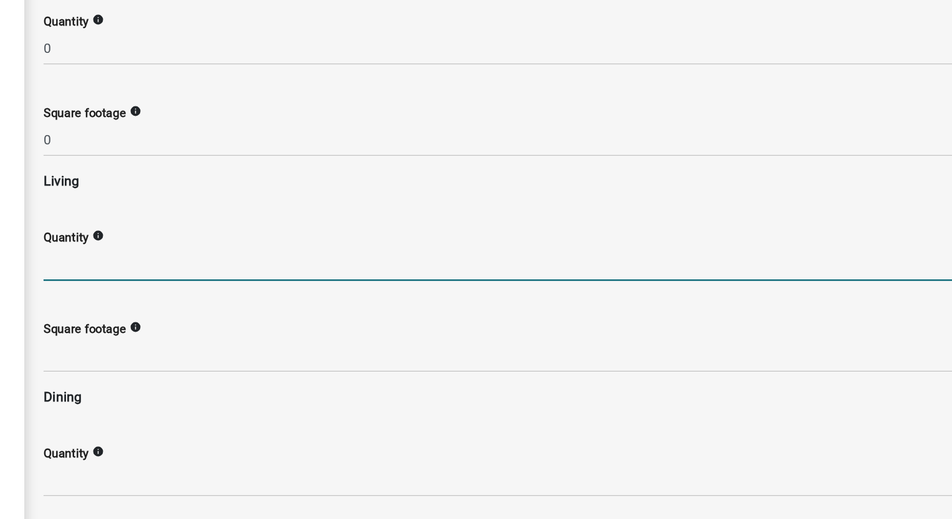
click at [310, 212] on input "text" at bounding box center [588, 210] width 698 height 26
type input "1"
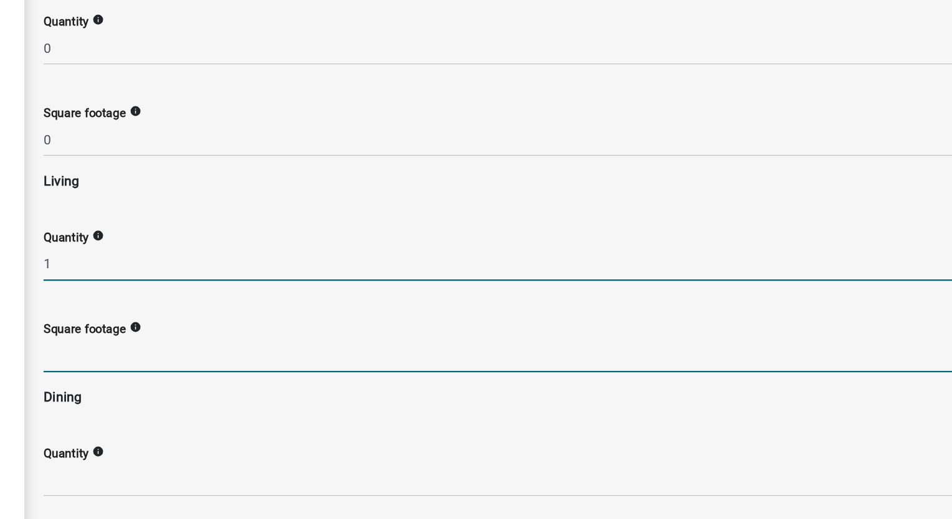
click at [293, 276] on input "text" at bounding box center [588, 279] width 698 height 26
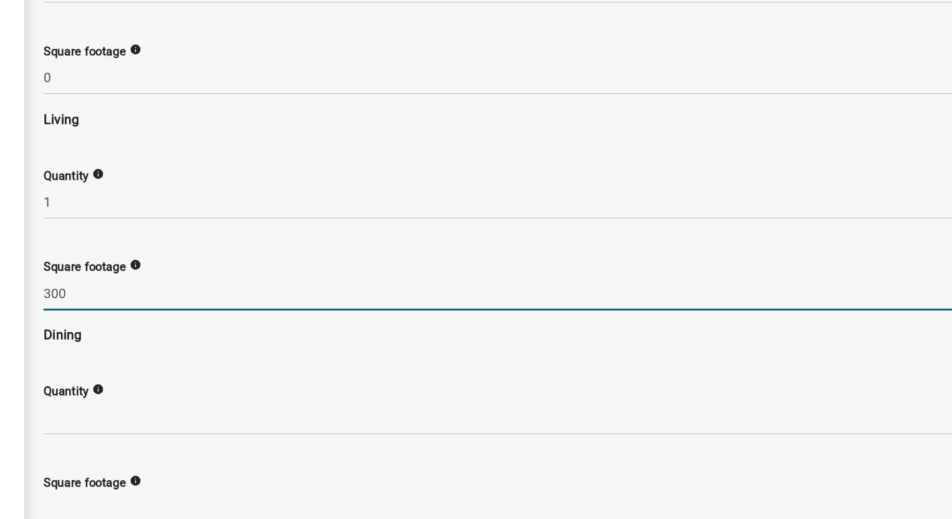
scroll to position [1044, 0]
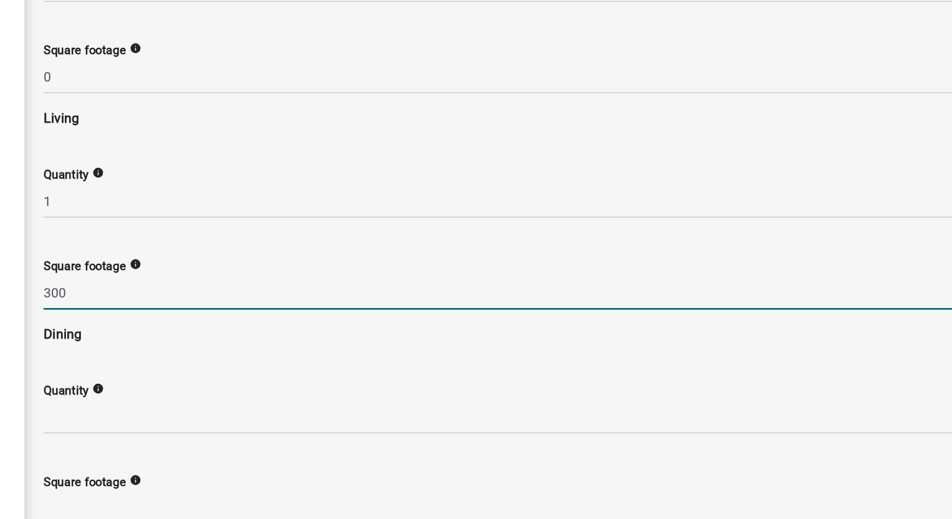
type input "300"
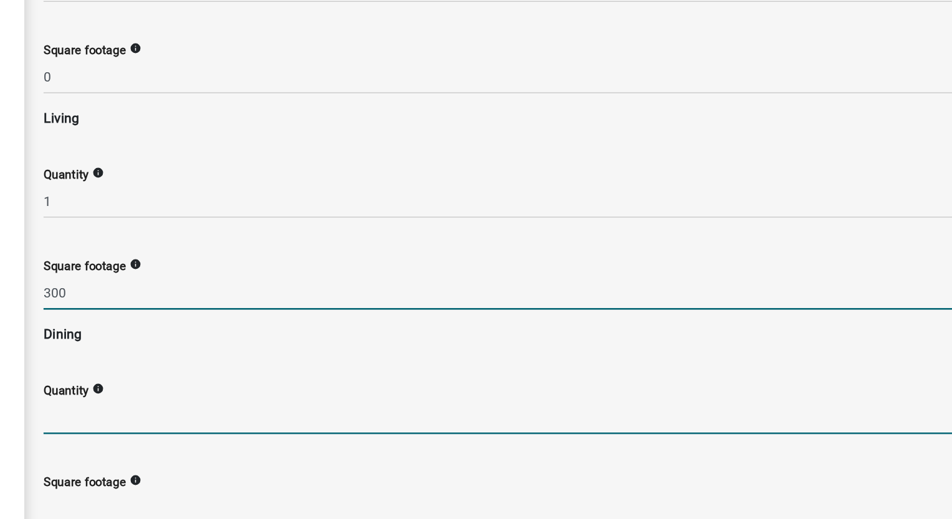
click at [286, 333] on input "text" at bounding box center [588, 326] width 698 height 26
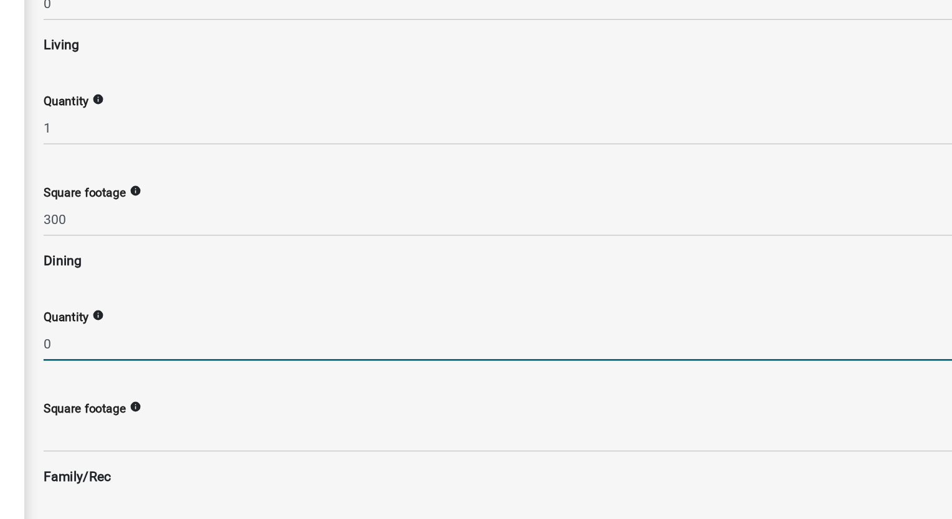
scroll to position [1100, 0]
type input "0"
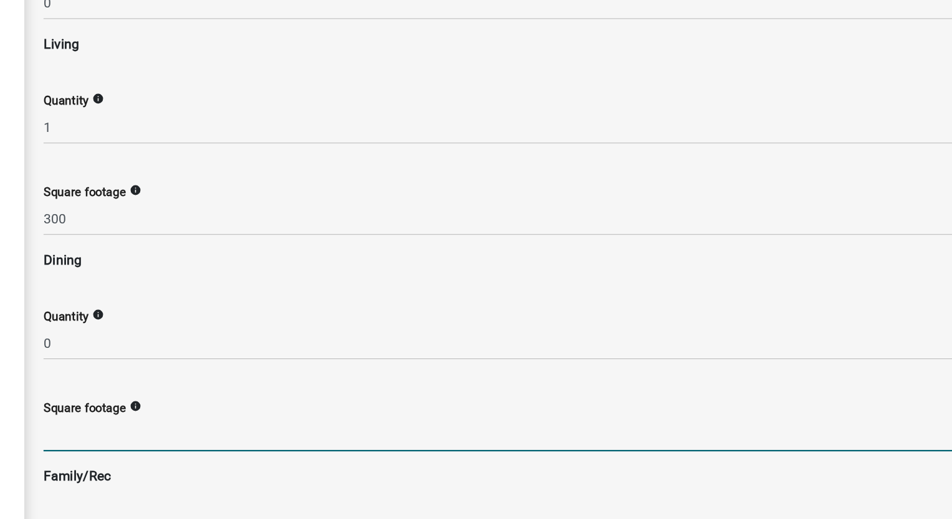
click at [276, 344] on input "text" at bounding box center [588, 339] width 698 height 26
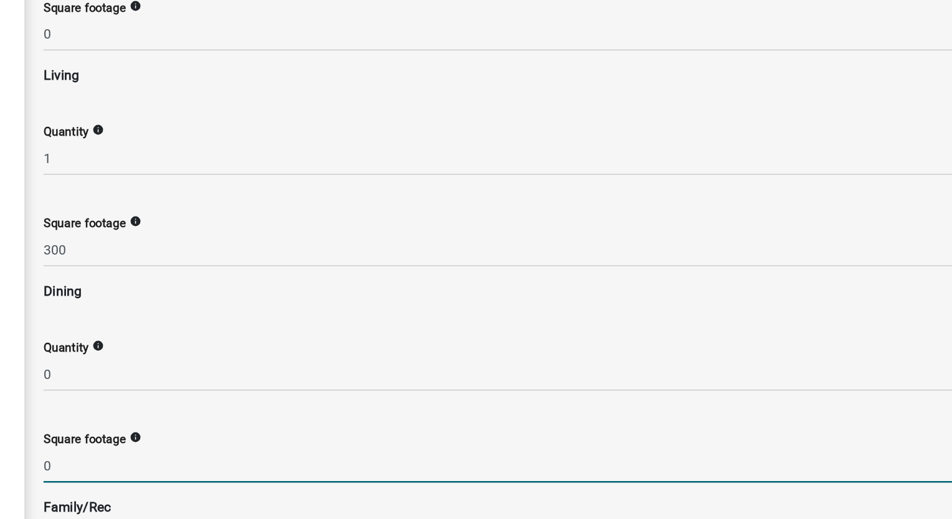
scroll to position [1076, 0]
type input "0"
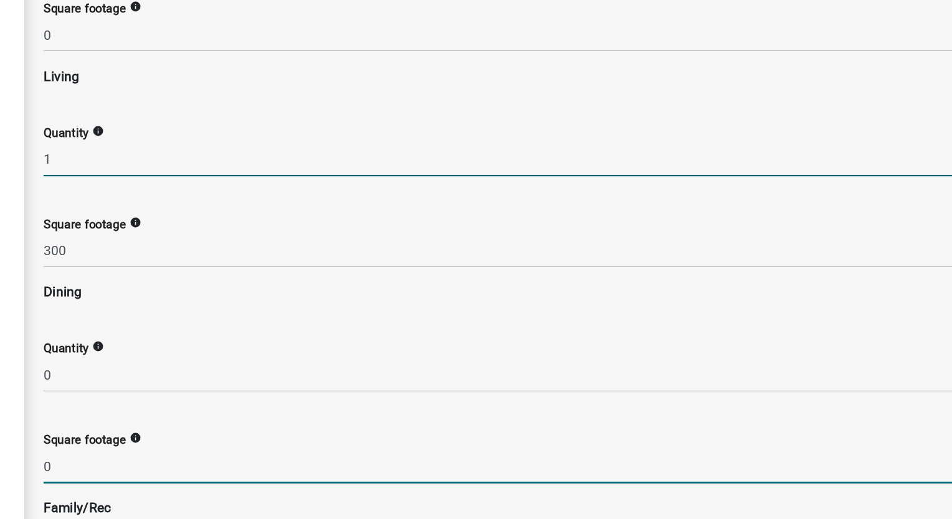
click at [253, 130] on input "1" at bounding box center [588, 131] width 698 height 26
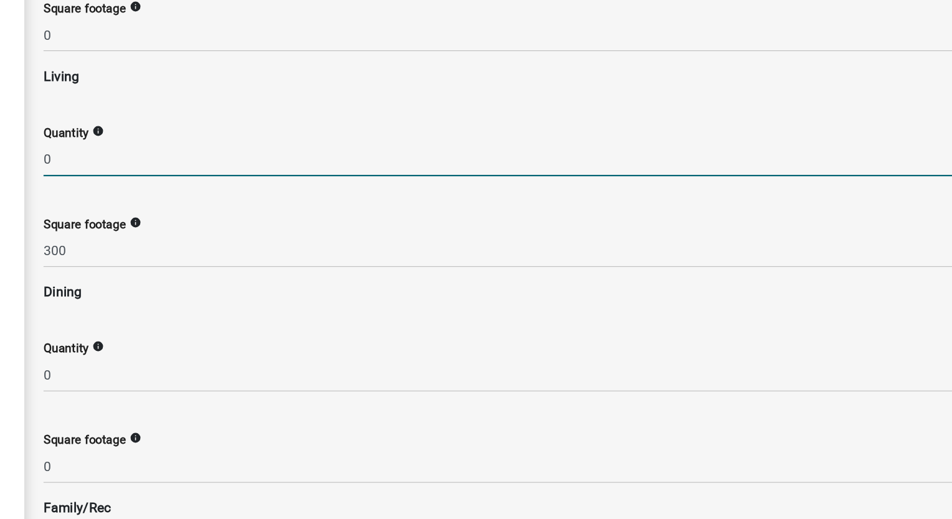
type input "0"
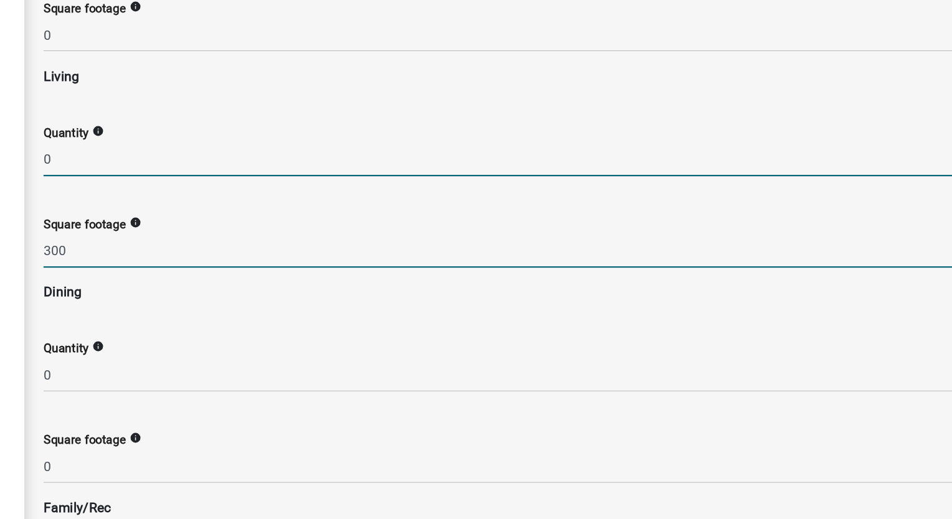
click at [267, 198] on input "300" at bounding box center [588, 200] width 698 height 26
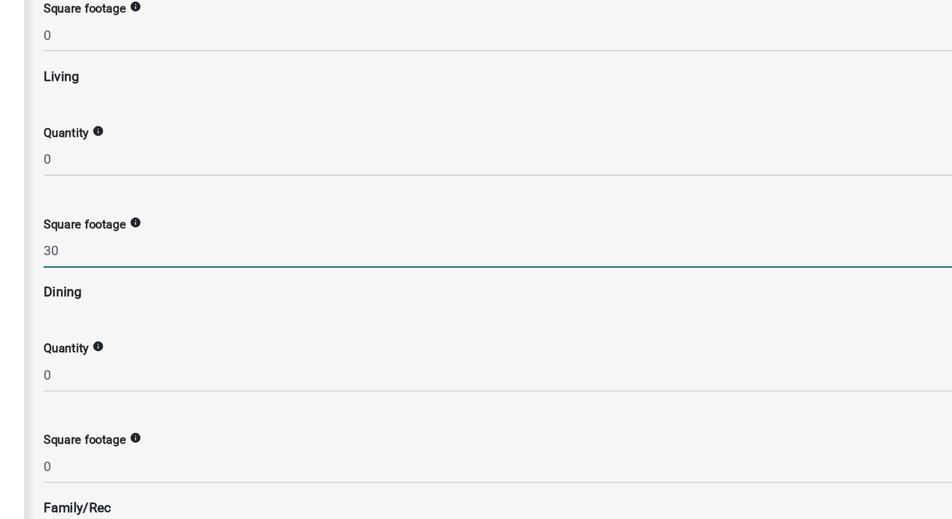
type input "3"
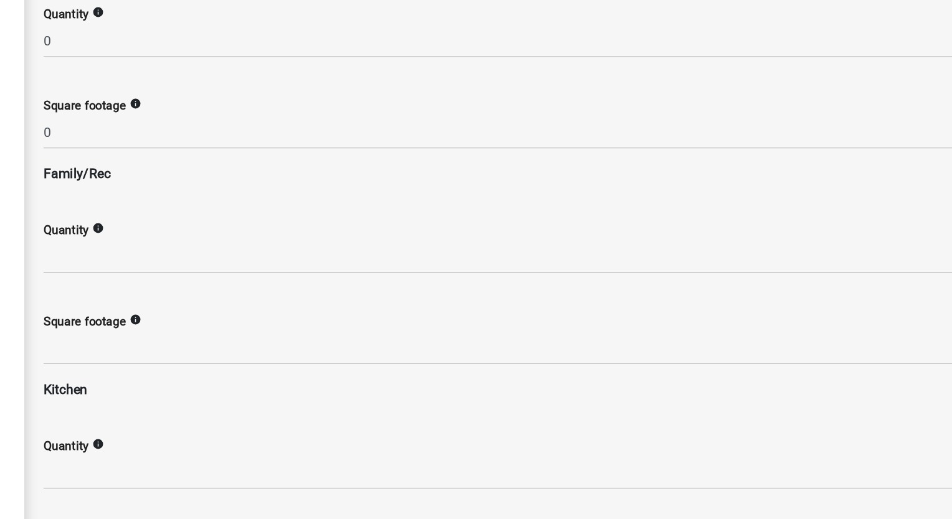
scroll to position [1330, 0]
type input "0"
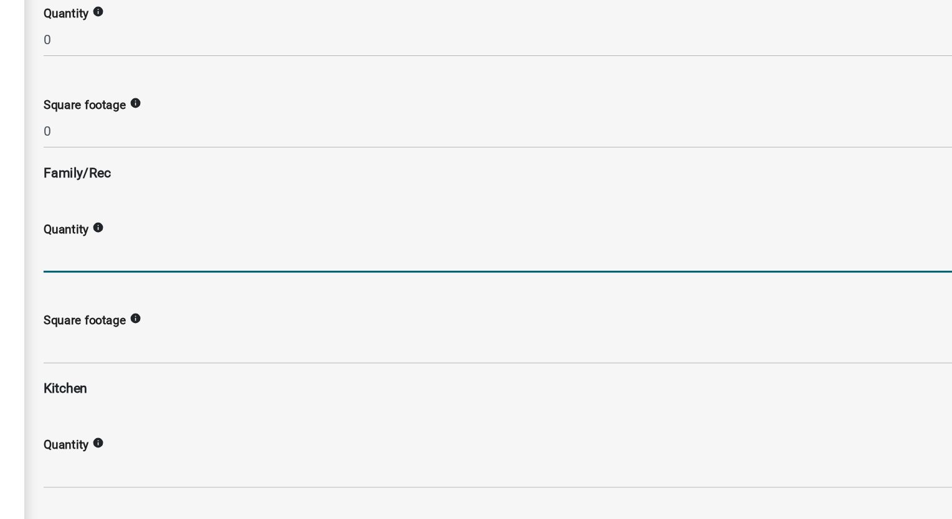
click at [268, 201] on input "text" at bounding box center [588, 204] width 698 height 26
type input "1"
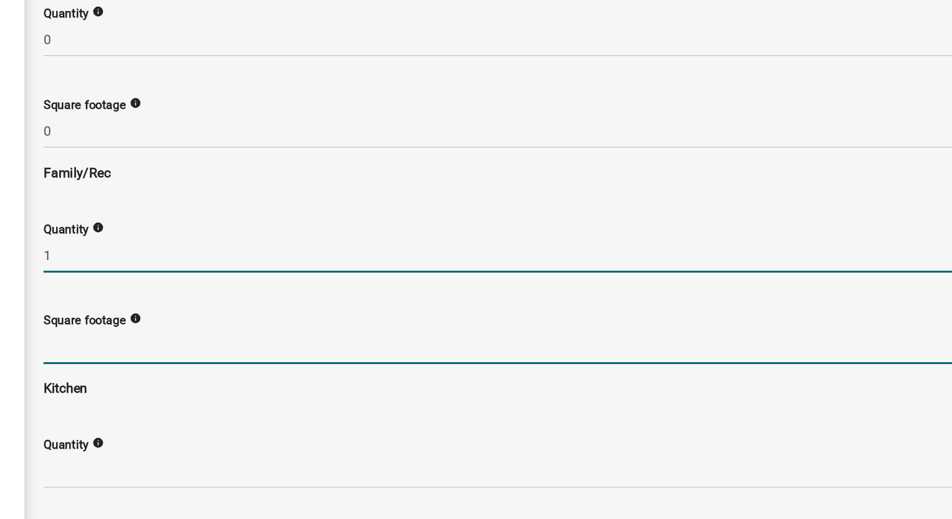
click at [274, 270] on input "text" at bounding box center [588, 273] width 698 height 26
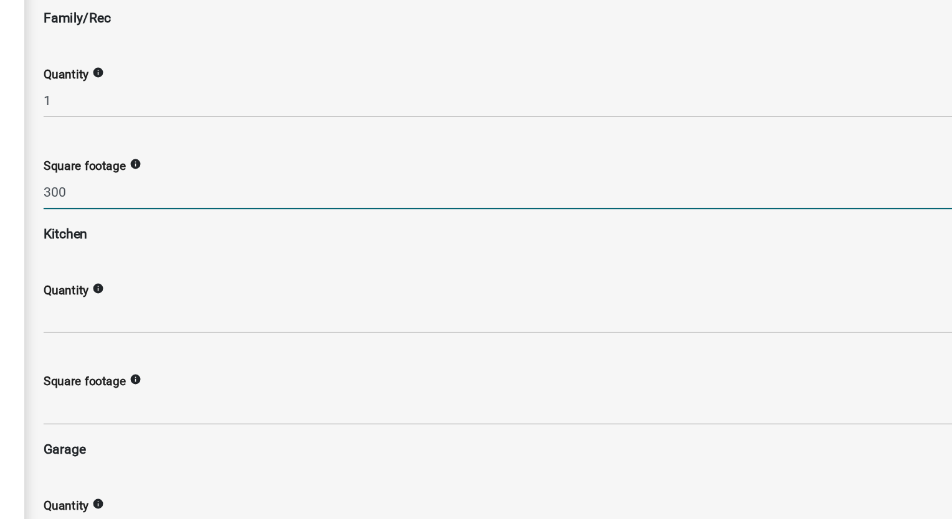
scroll to position [1450, 0]
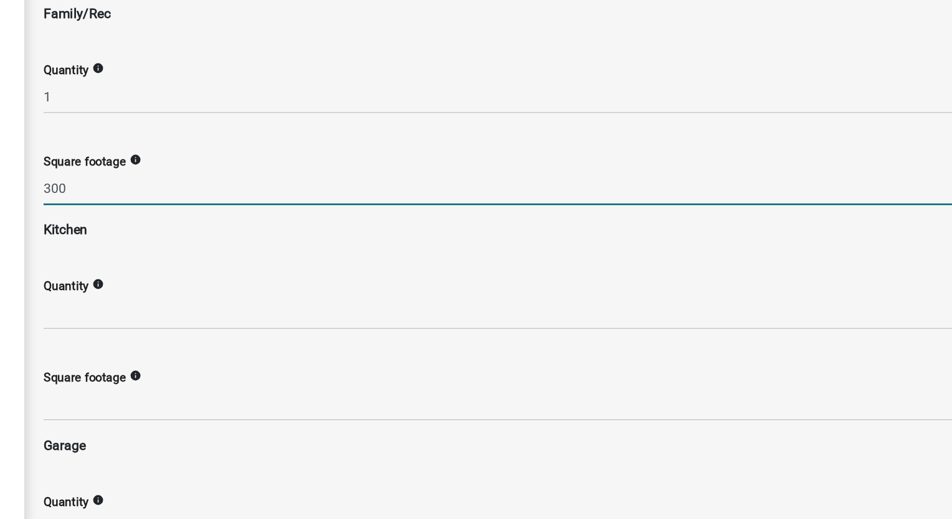
type input "300"
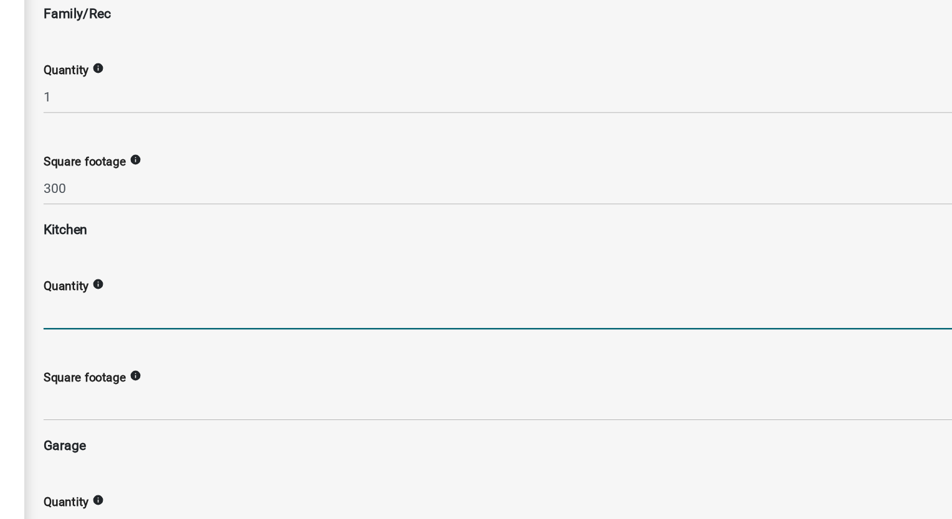
click at [278, 243] on input "text" at bounding box center [588, 247] width 698 height 26
type input "0"
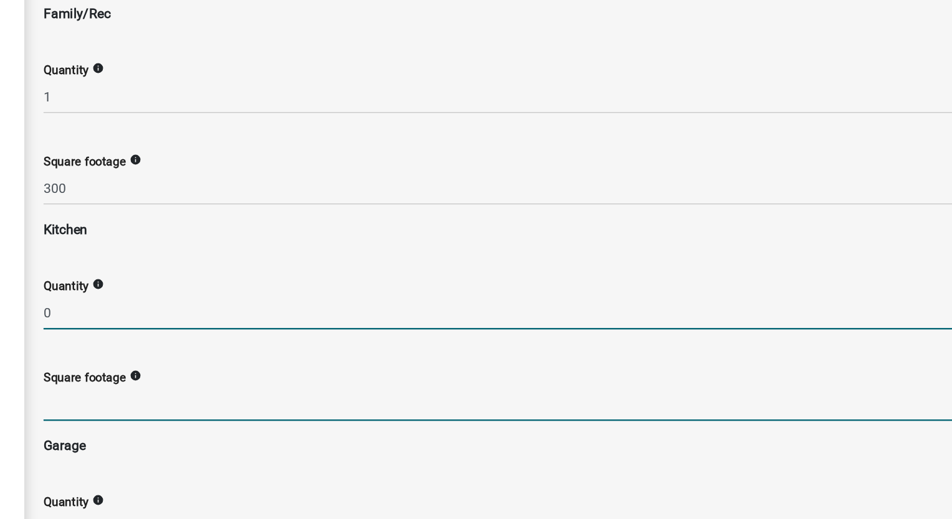
click at [272, 315] on input "text" at bounding box center [588, 316] width 698 height 26
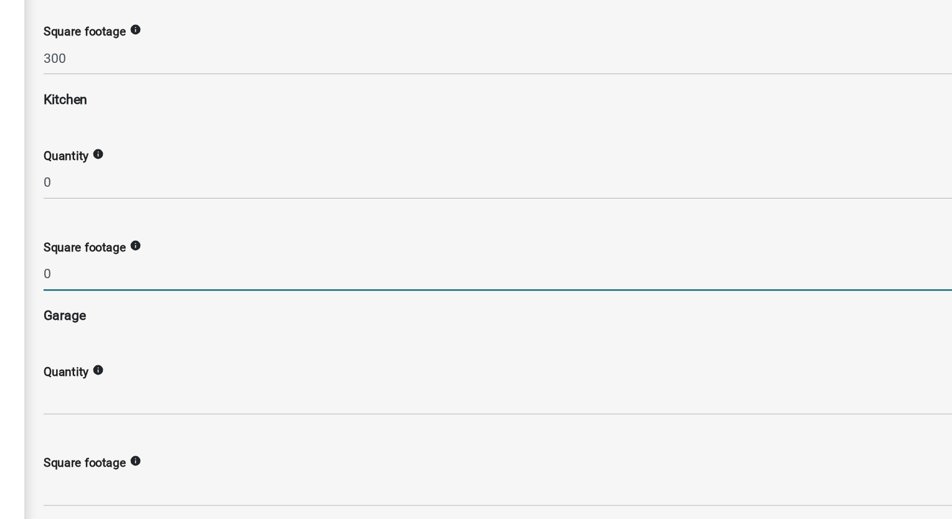
scroll to position [1549, 0]
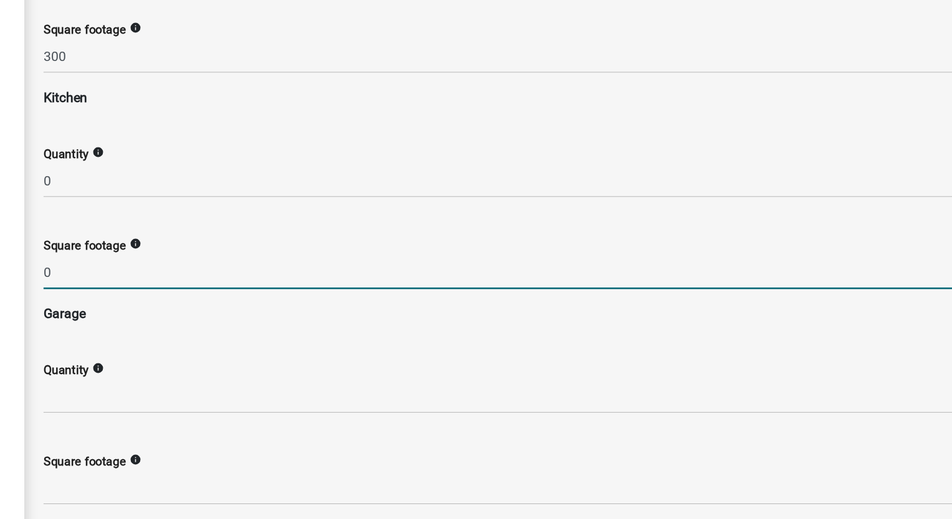
type input "0"
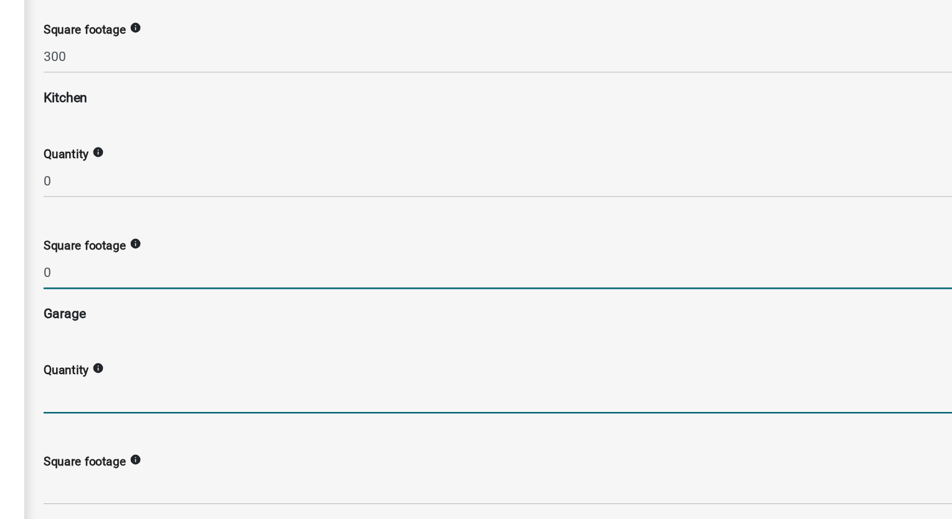
click at [272, 315] on input "text" at bounding box center [588, 310] width 698 height 26
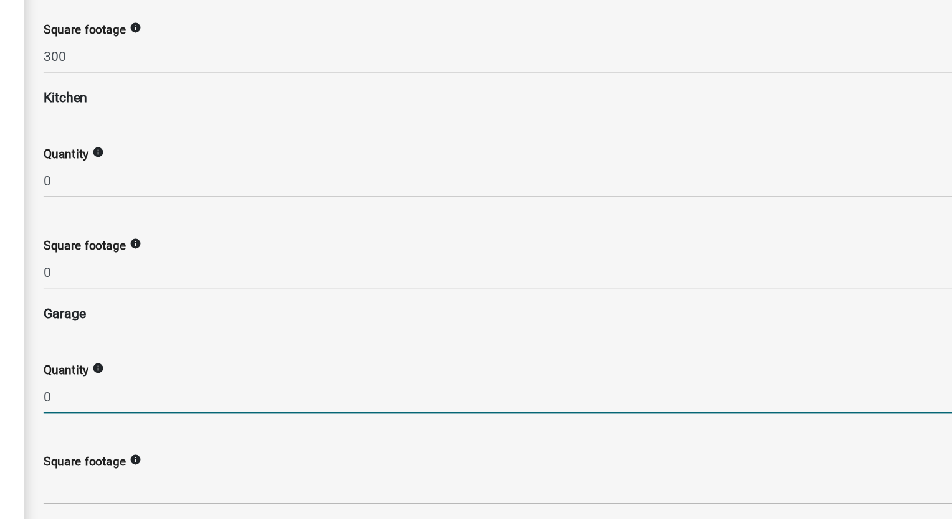
scroll to position [1584, 0]
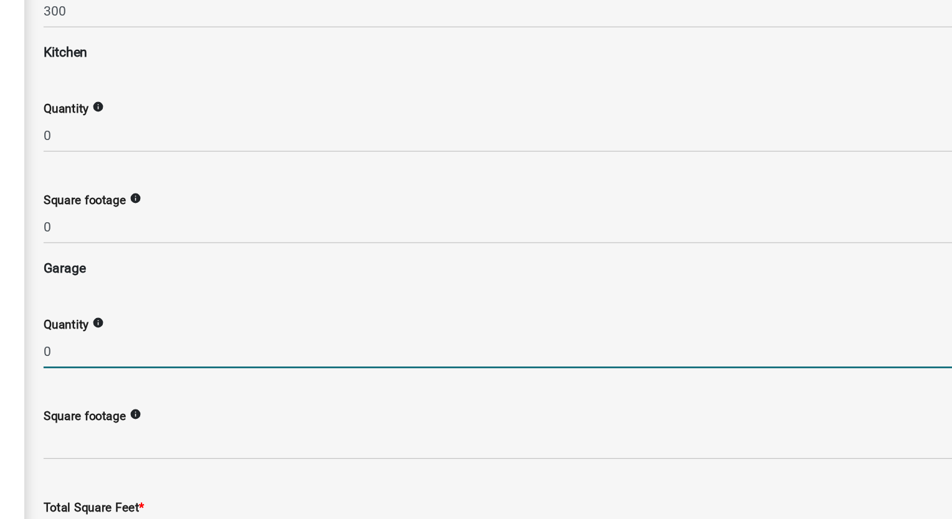
type input "0"
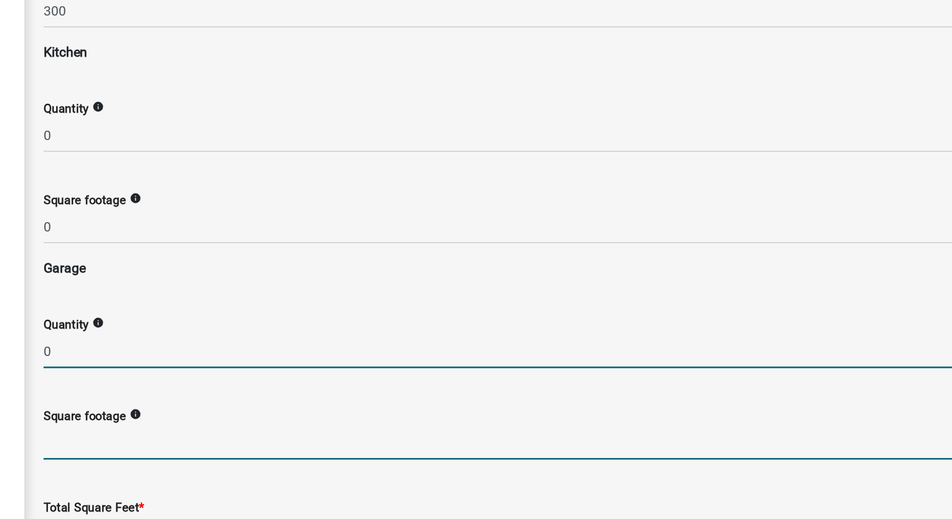
click at [273, 344] on input "text" at bounding box center [588, 345] width 698 height 26
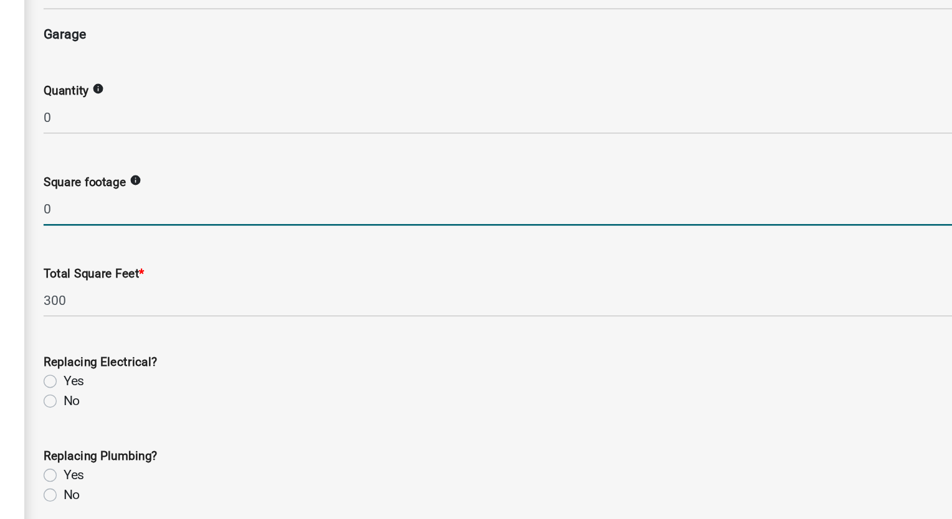
scroll to position [1764, 0]
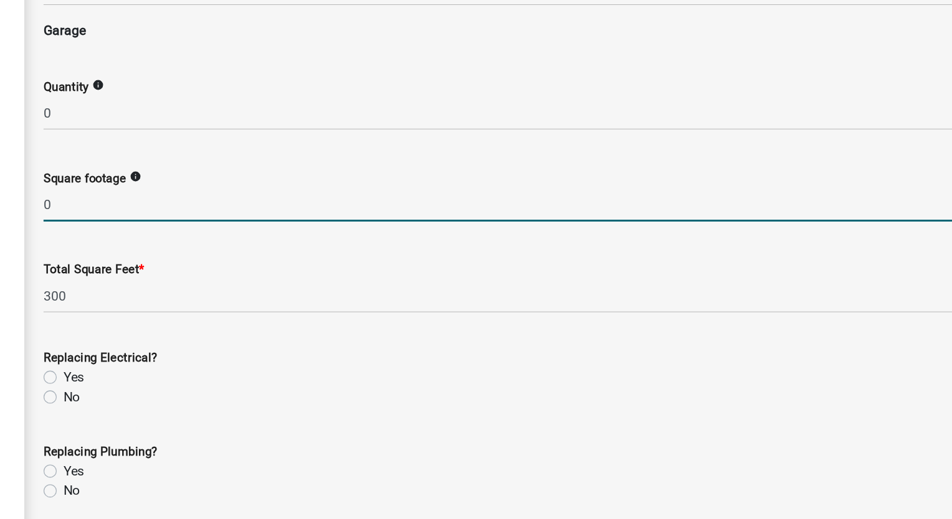
type input "0"
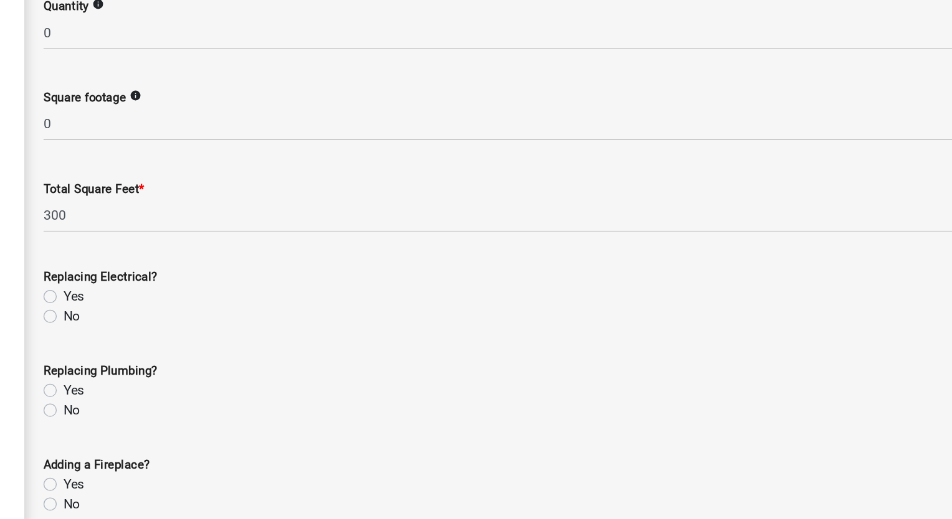
scroll to position [1855, 0]
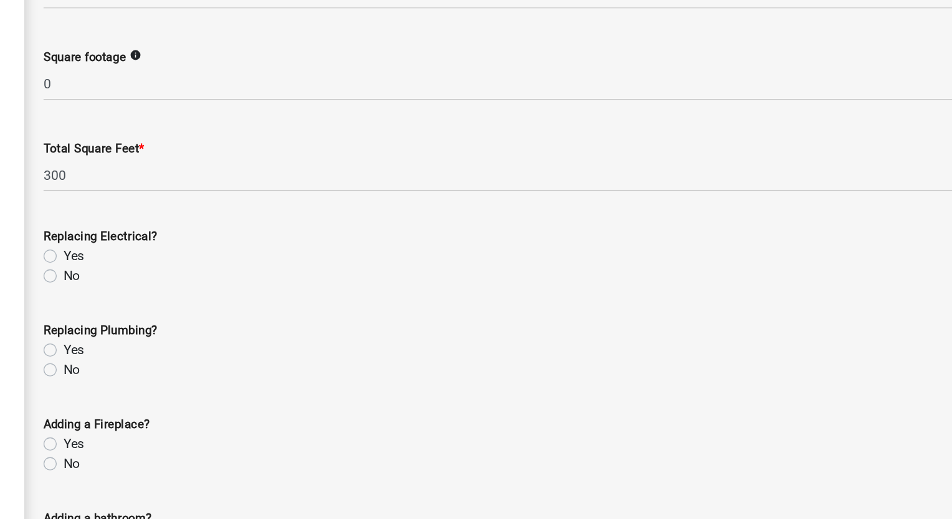
click at [254, 215] on label "No" at bounding box center [260, 218] width 12 height 15
click at [254, 215] on input "No" at bounding box center [258, 215] width 8 height 8
radio input "true"
click at [254, 290] on label "No" at bounding box center [260, 289] width 12 height 15
click at [254, 290] on input "No" at bounding box center [258, 286] width 8 height 8
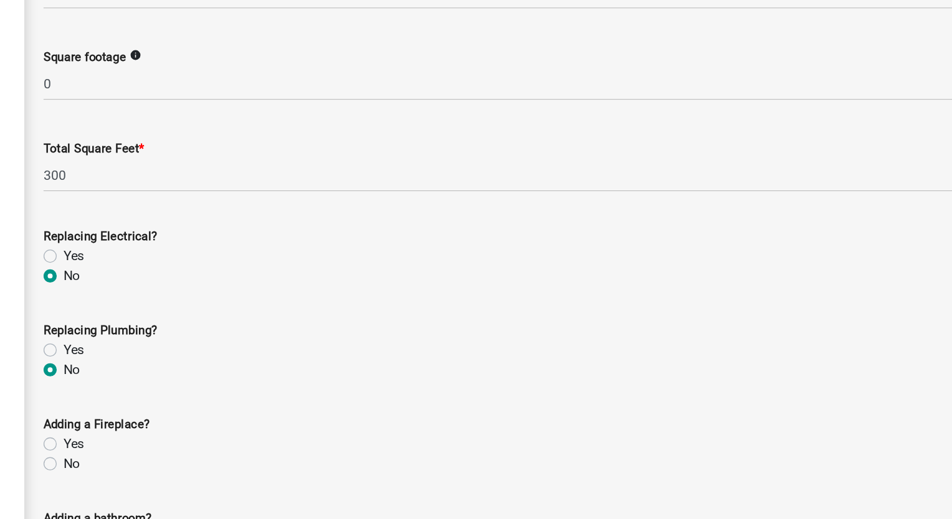
radio input "true"
click at [254, 359] on label "No" at bounding box center [260, 360] width 12 height 15
click at [254, 359] on input "No" at bounding box center [258, 357] width 8 height 8
radio input "true"
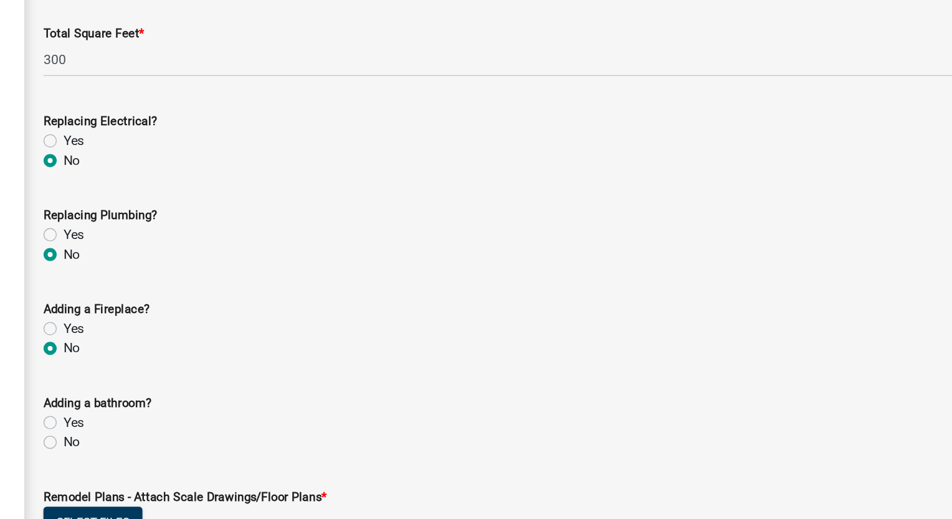
scroll to position [1943, 0]
click at [254, 346] on label "No" at bounding box center [260, 343] width 12 height 15
click at [254, 344] on input "No" at bounding box center [258, 340] width 8 height 8
radio input "true"
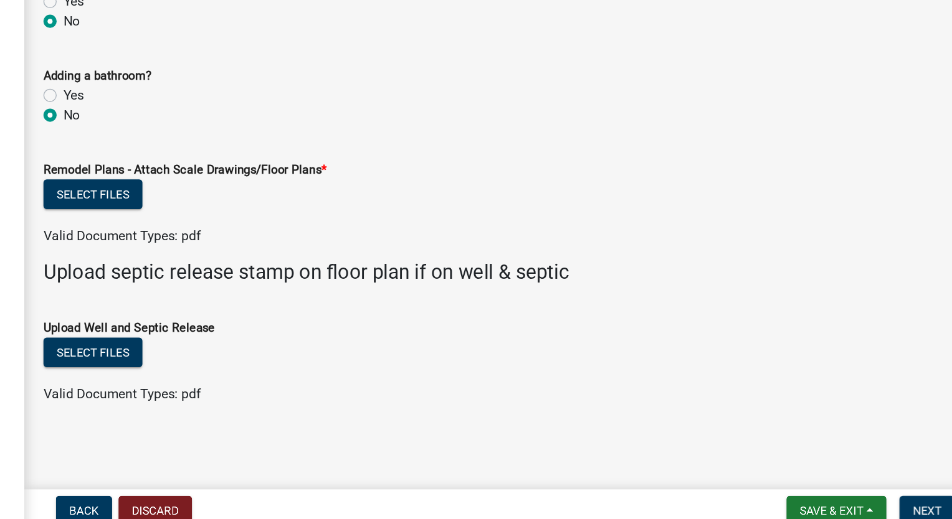
scroll to position [0, 0]
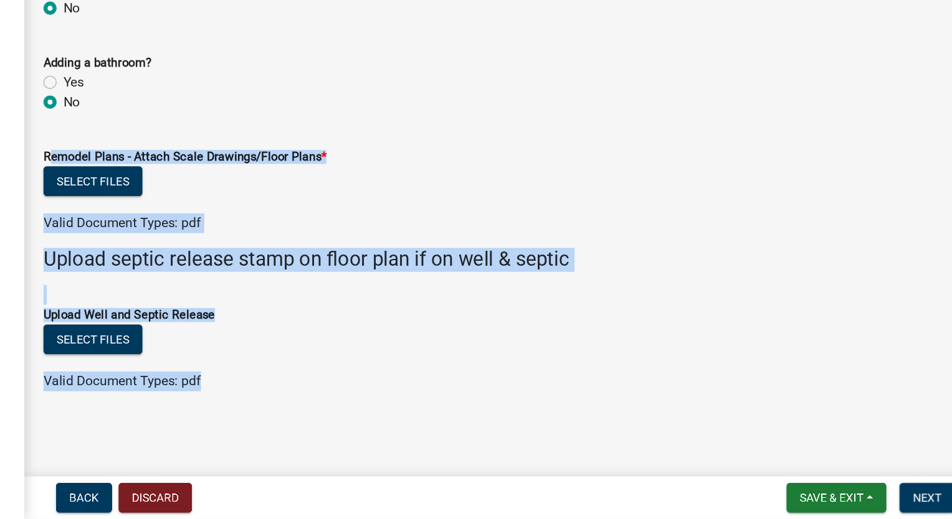
drag, startPoint x: 359, startPoint y: 414, endPoint x: 242, endPoint y: 239, distance: 210.2
